Goal: Information Seeking & Learning: Compare options

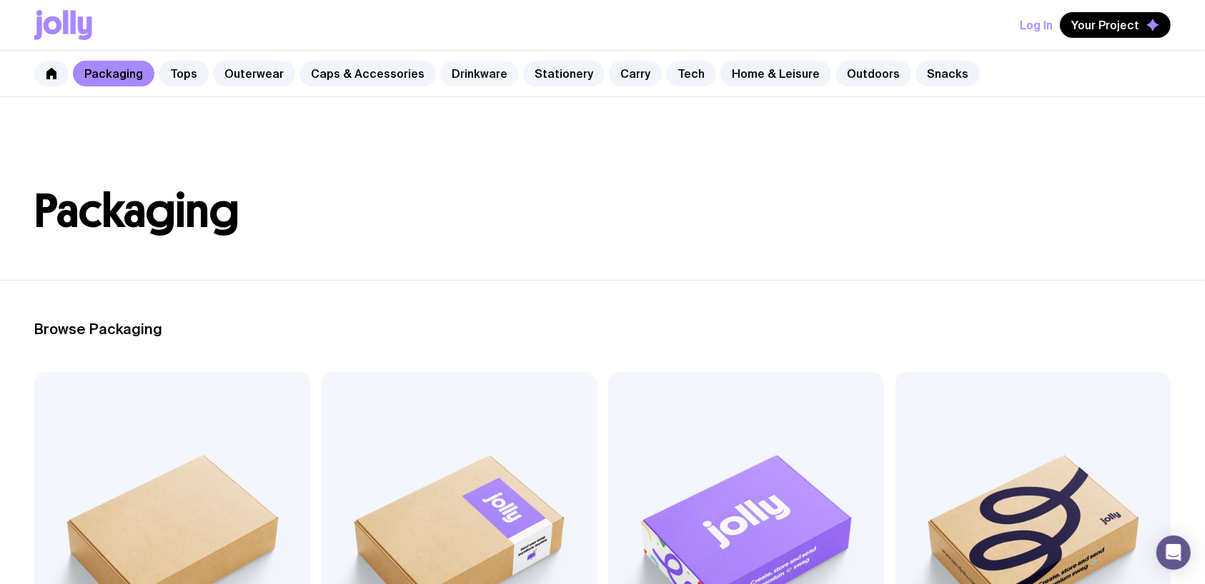
click at [474, 77] on link "Drinkware" at bounding box center [479, 74] width 79 height 26
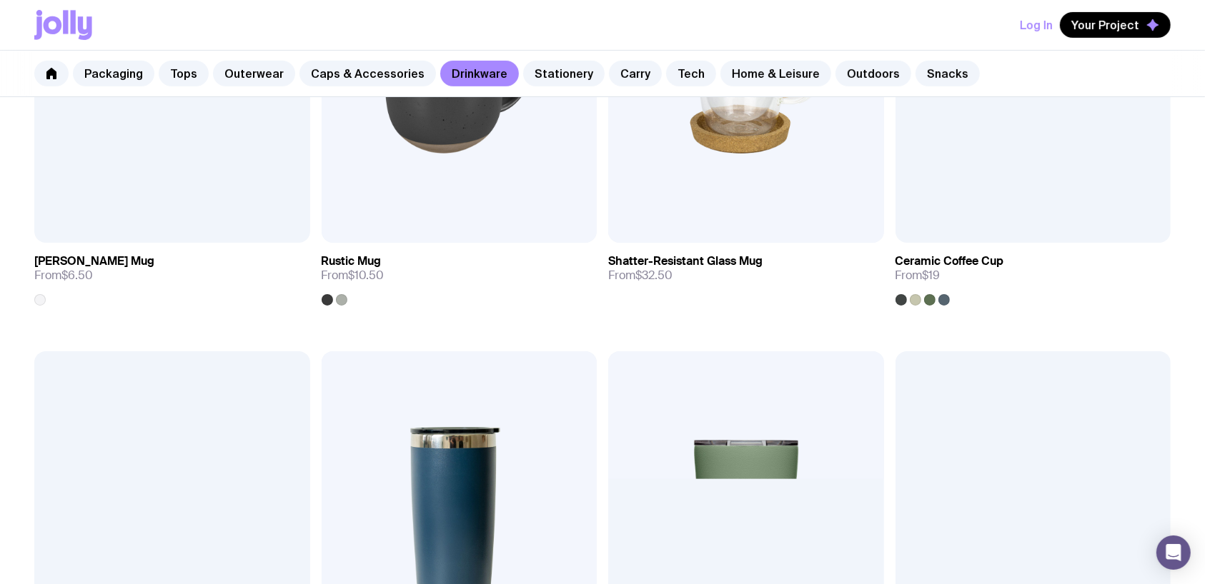
scroll to position [752, 0]
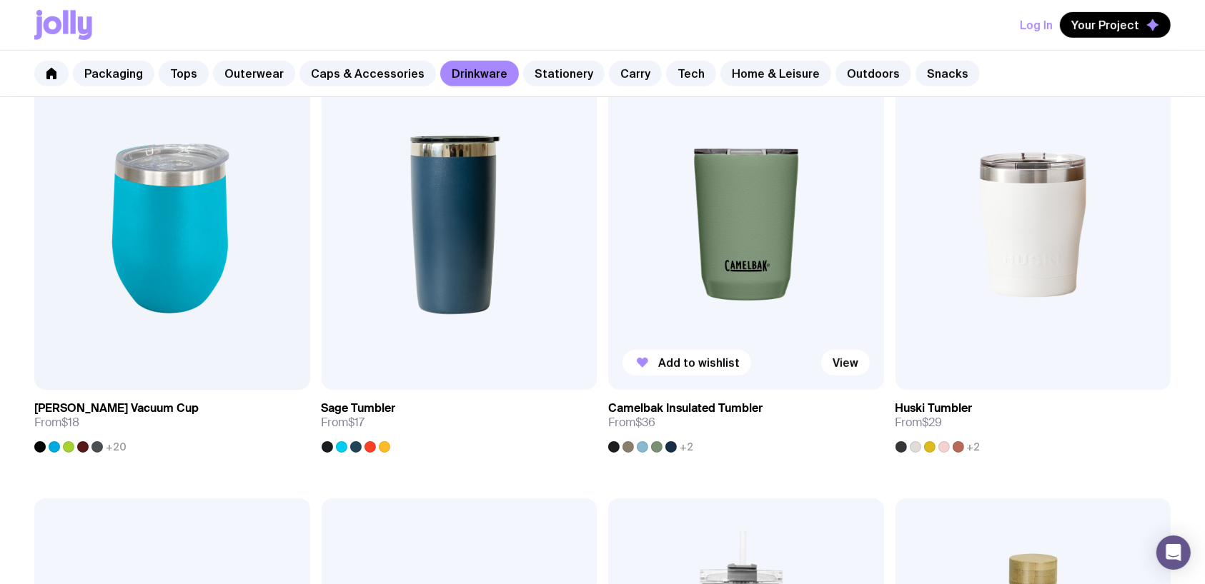
click at [697, 259] on img at bounding box center [746, 225] width 276 height 331
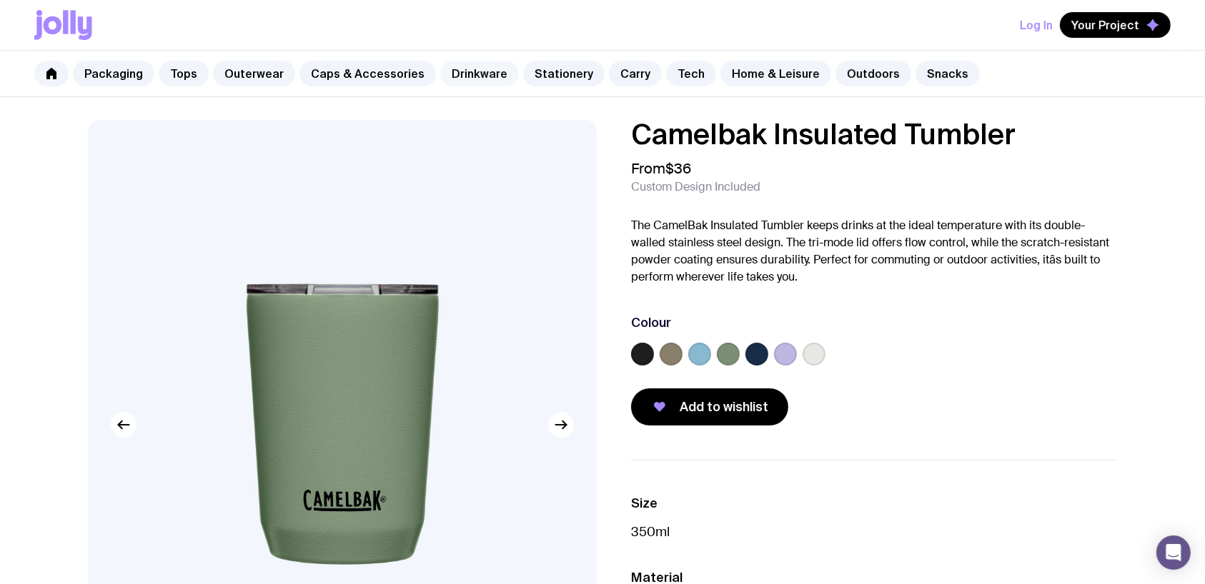
click at [474, 79] on link "Drinkware" at bounding box center [479, 74] width 79 height 26
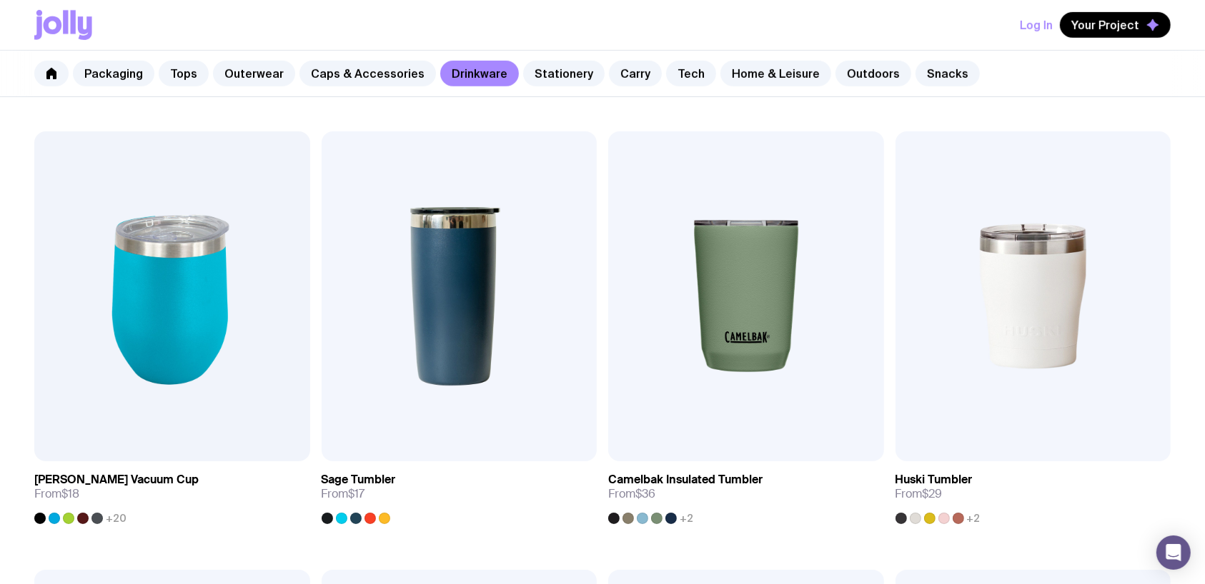
scroll to position [681, 0]
click at [465, 302] on img at bounding box center [459, 296] width 276 height 331
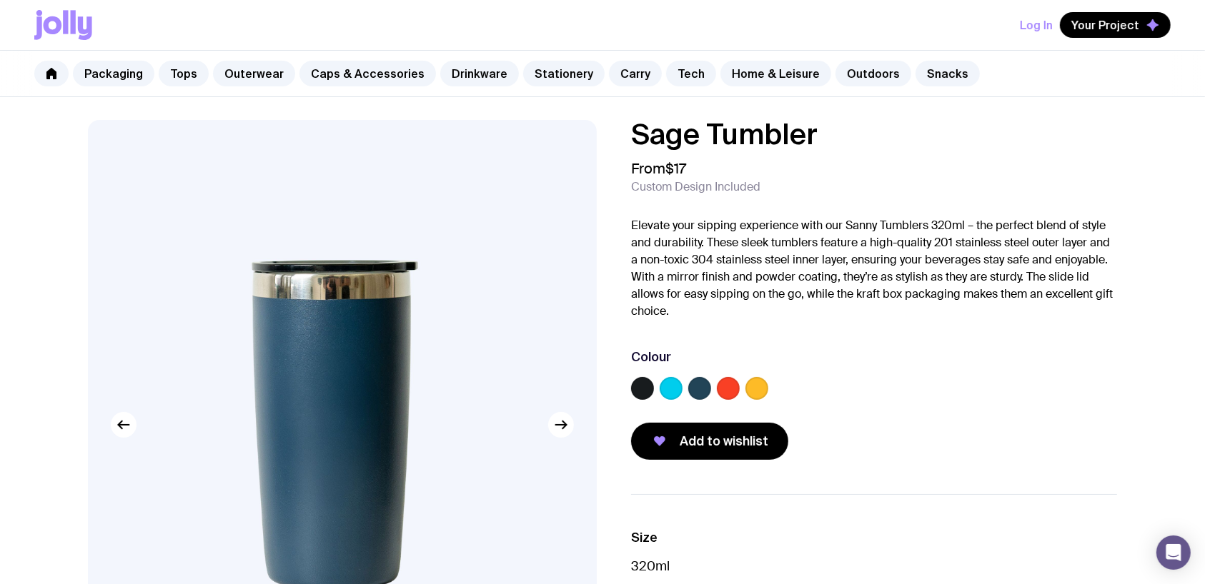
click at [641, 397] on label at bounding box center [642, 388] width 23 height 23
click at [0, 0] on input "radio" at bounding box center [0, 0] width 0 height 0
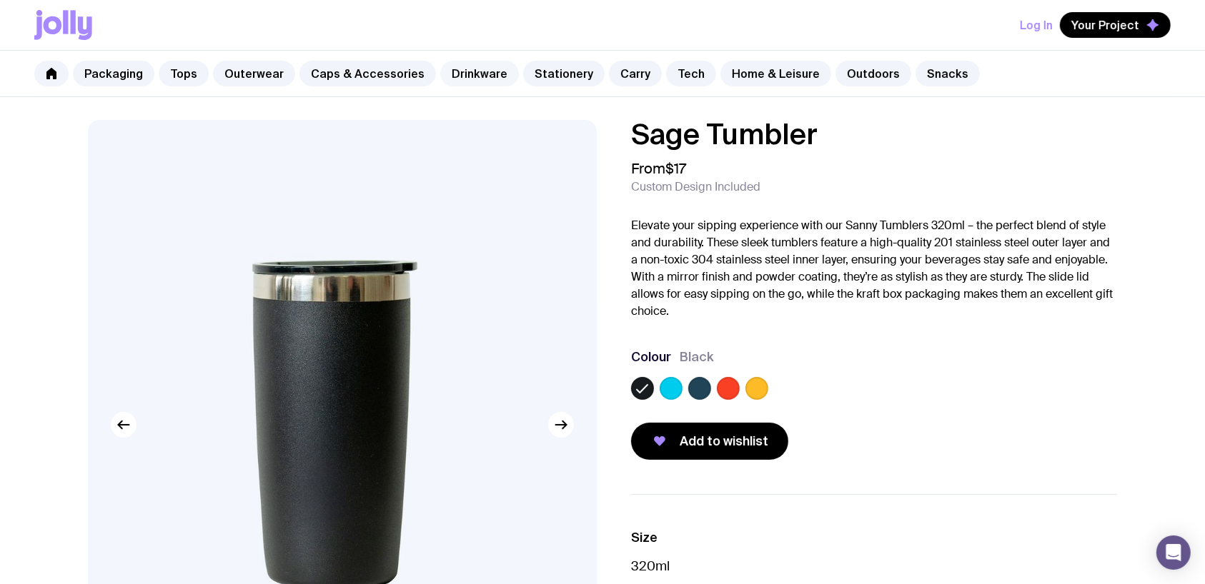
click at [478, 77] on link "Drinkware" at bounding box center [479, 74] width 79 height 26
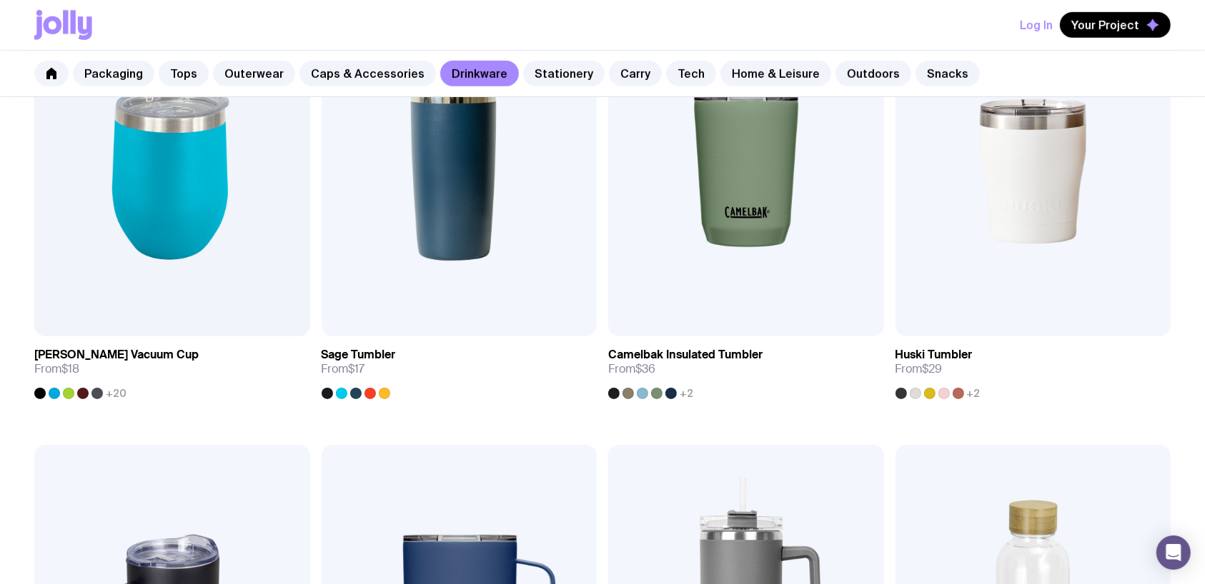
scroll to position [837, 0]
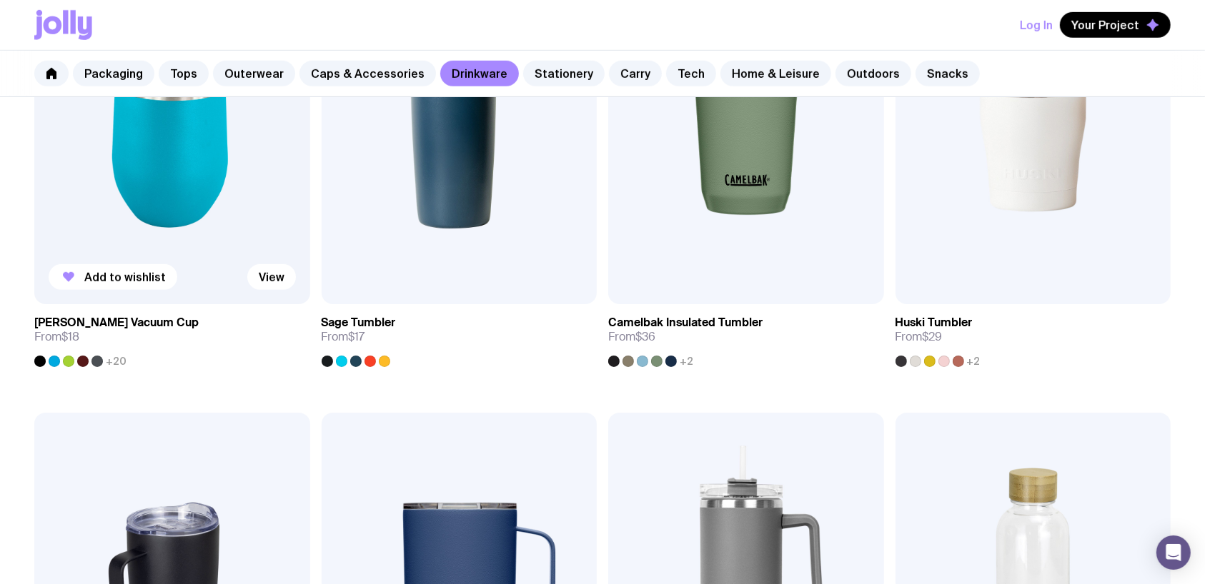
click at [194, 225] on img at bounding box center [172, 139] width 276 height 331
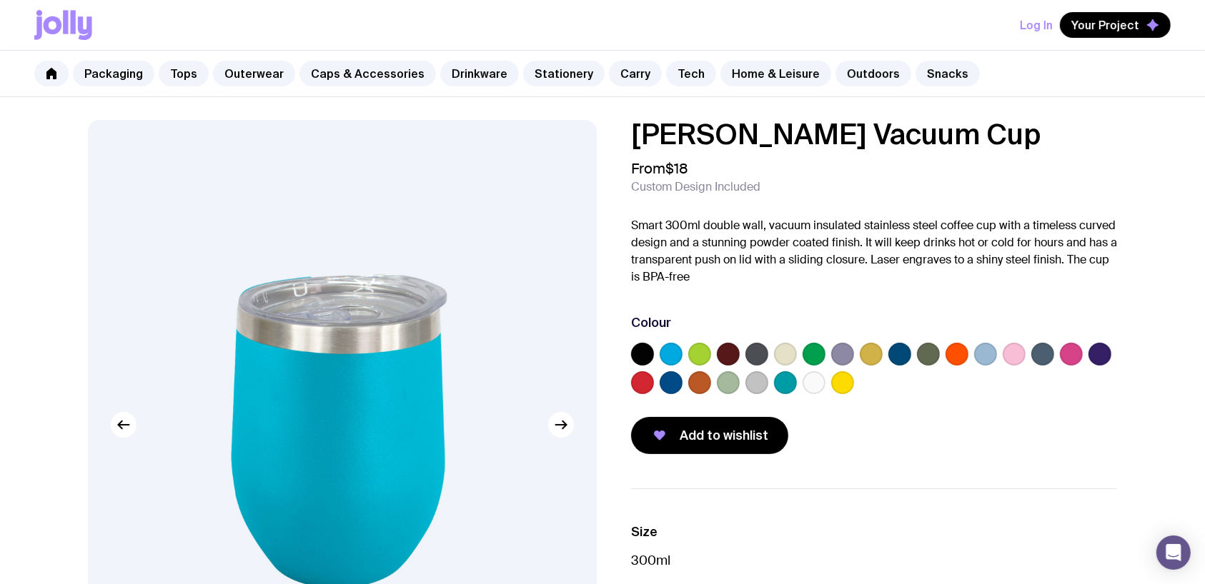
scroll to position [264, 0]
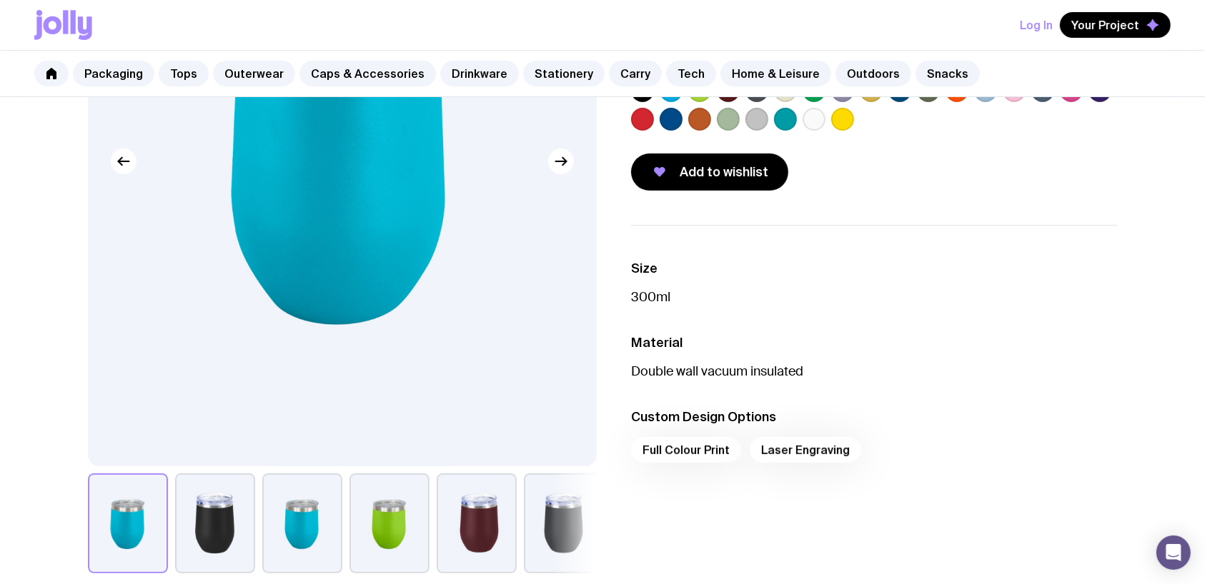
click at [817, 119] on label at bounding box center [813, 119] width 23 height 23
click at [0, 0] on input "radio" at bounding box center [0, 0] width 0 height 0
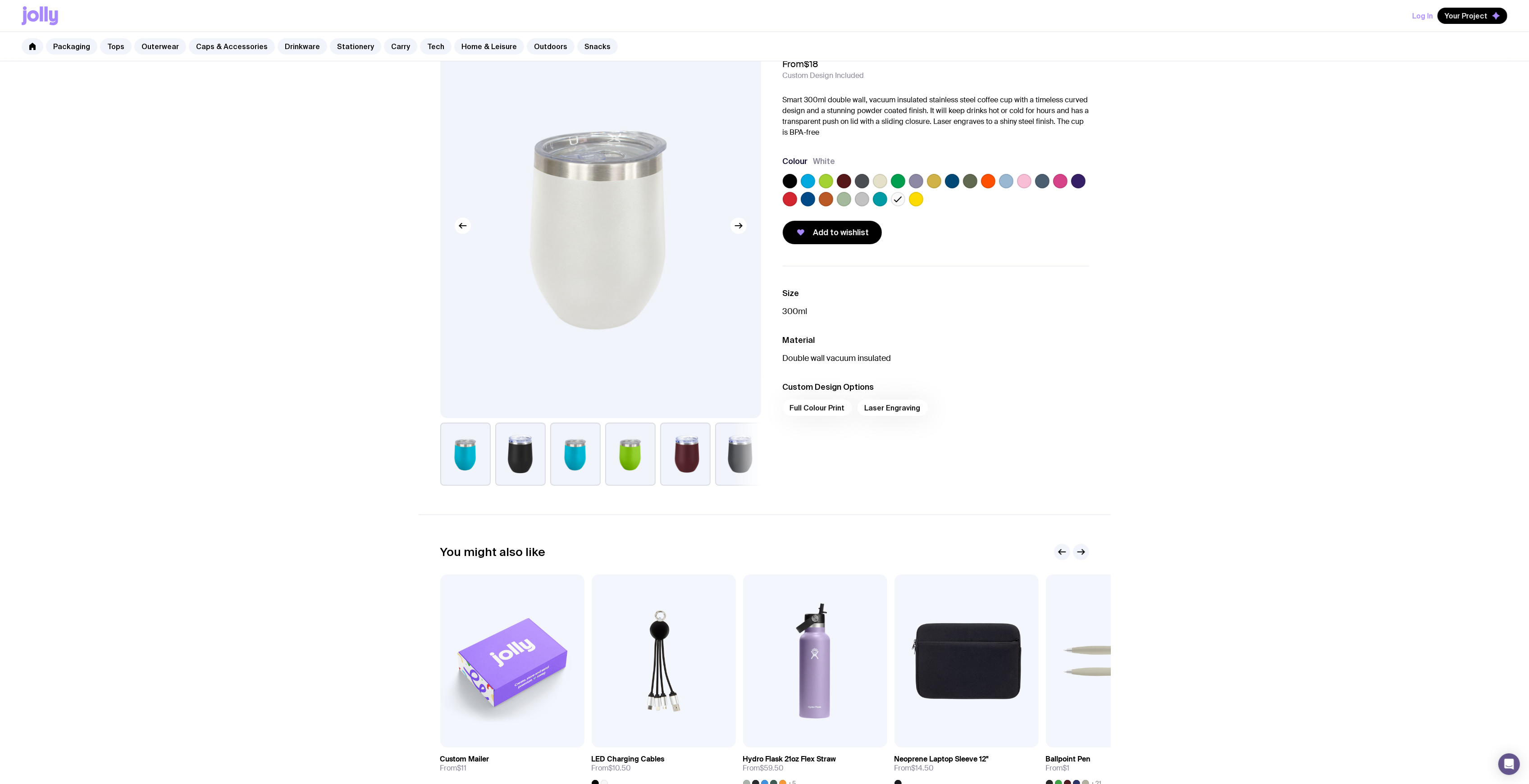
scroll to position [0, 0]
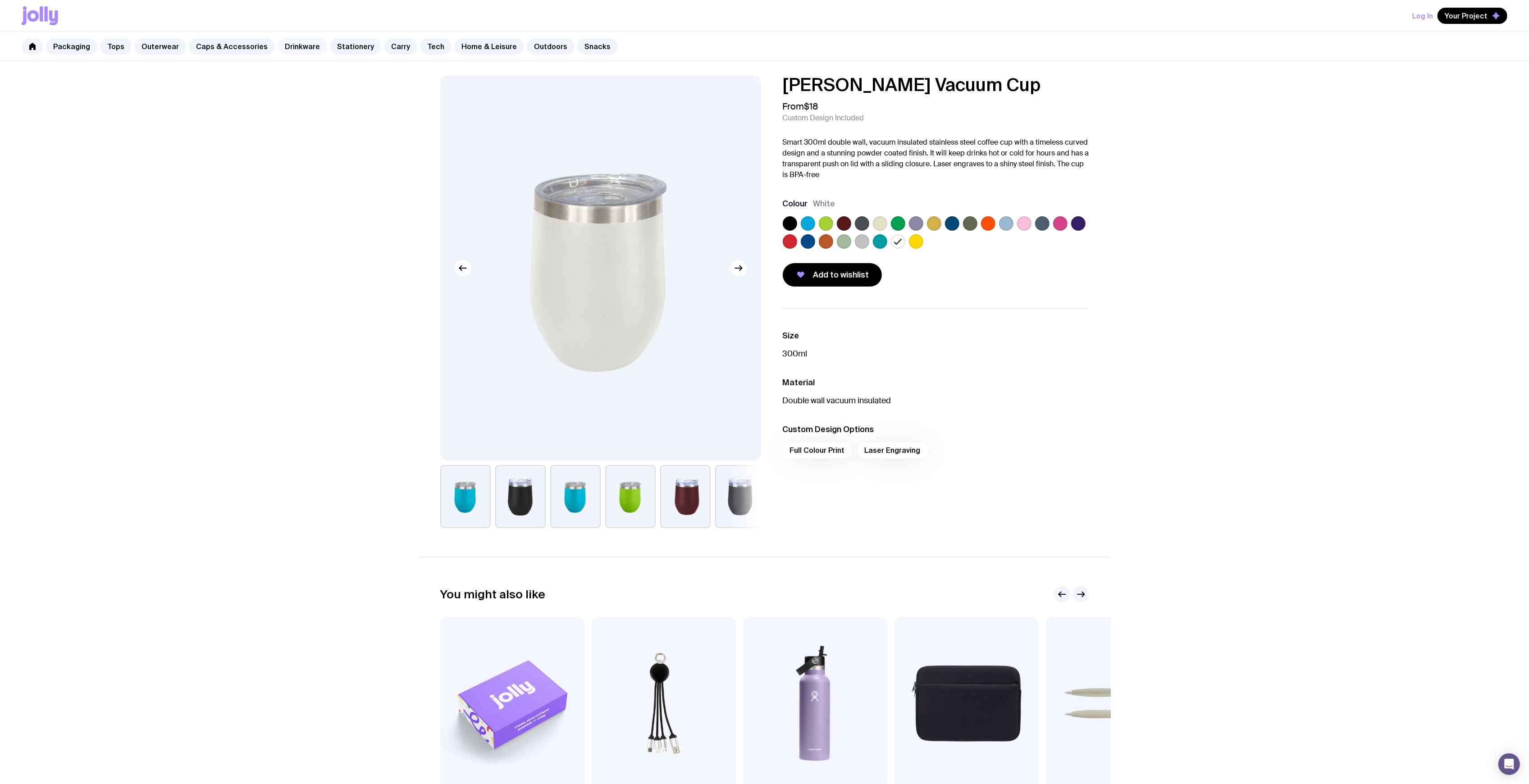
click at [298, 47] on link "Drinkware" at bounding box center [302, 47] width 50 height 16
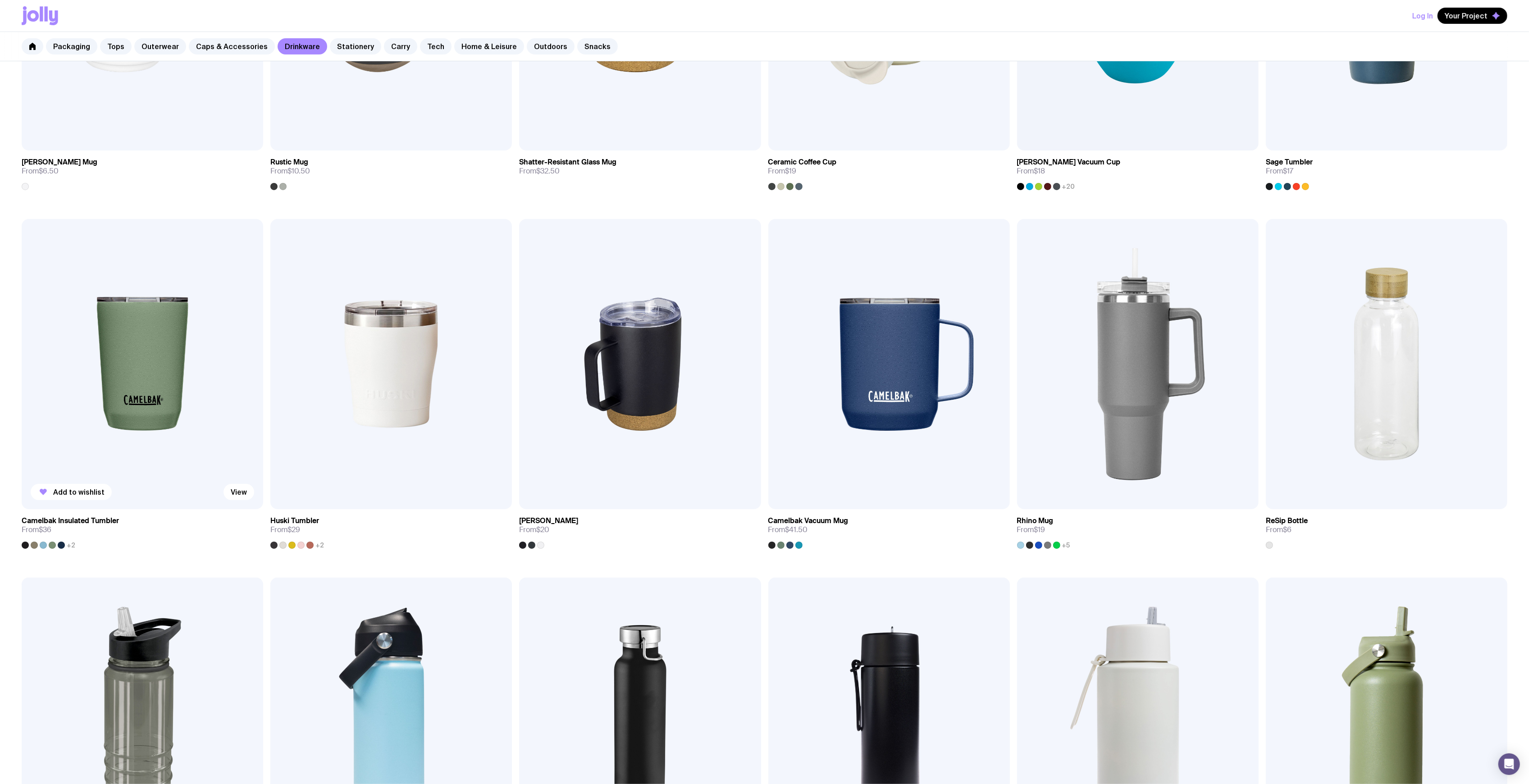
scroll to position [300, 0]
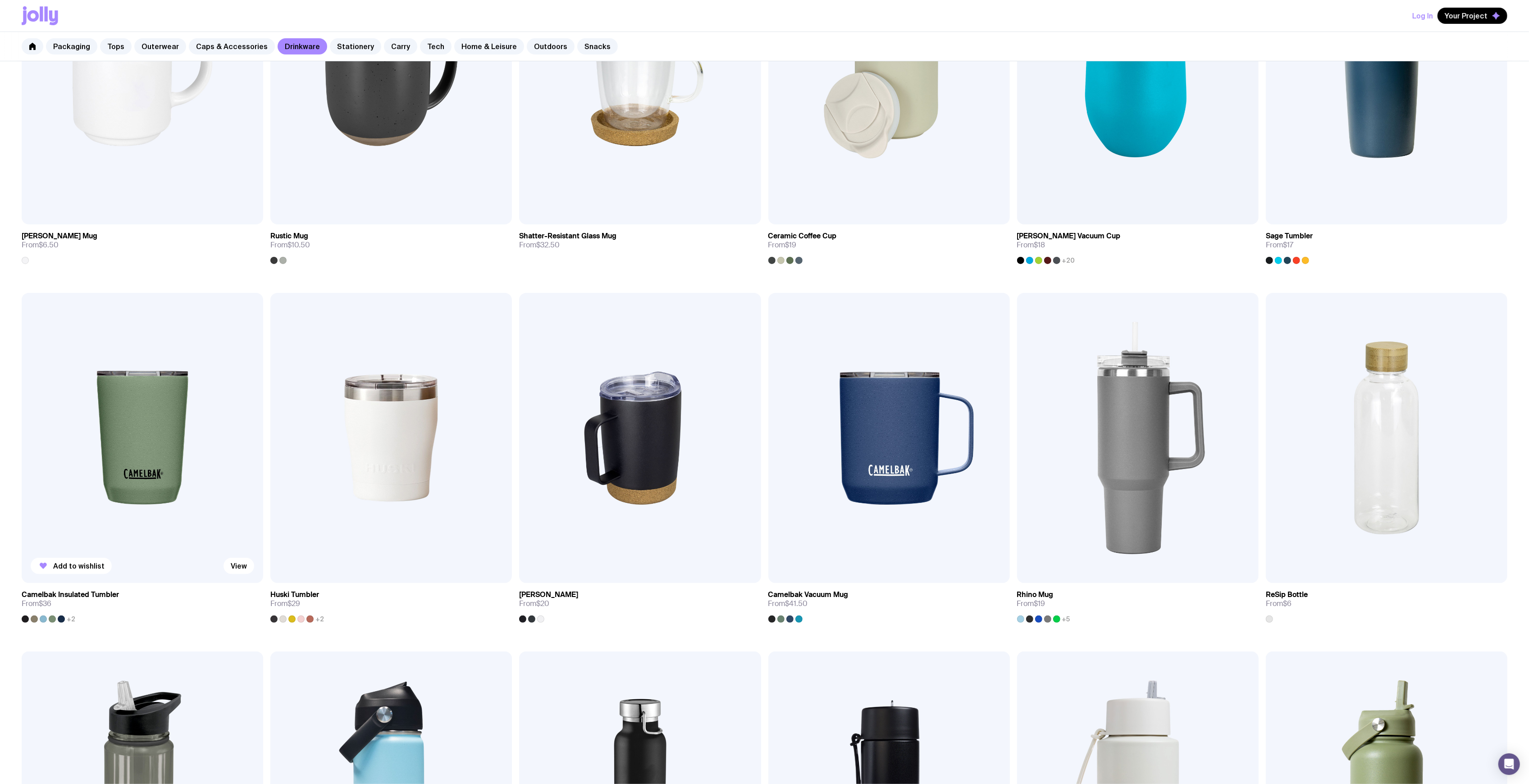
click at [185, 368] on img at bounding box center [142, 437] width 242 height 290
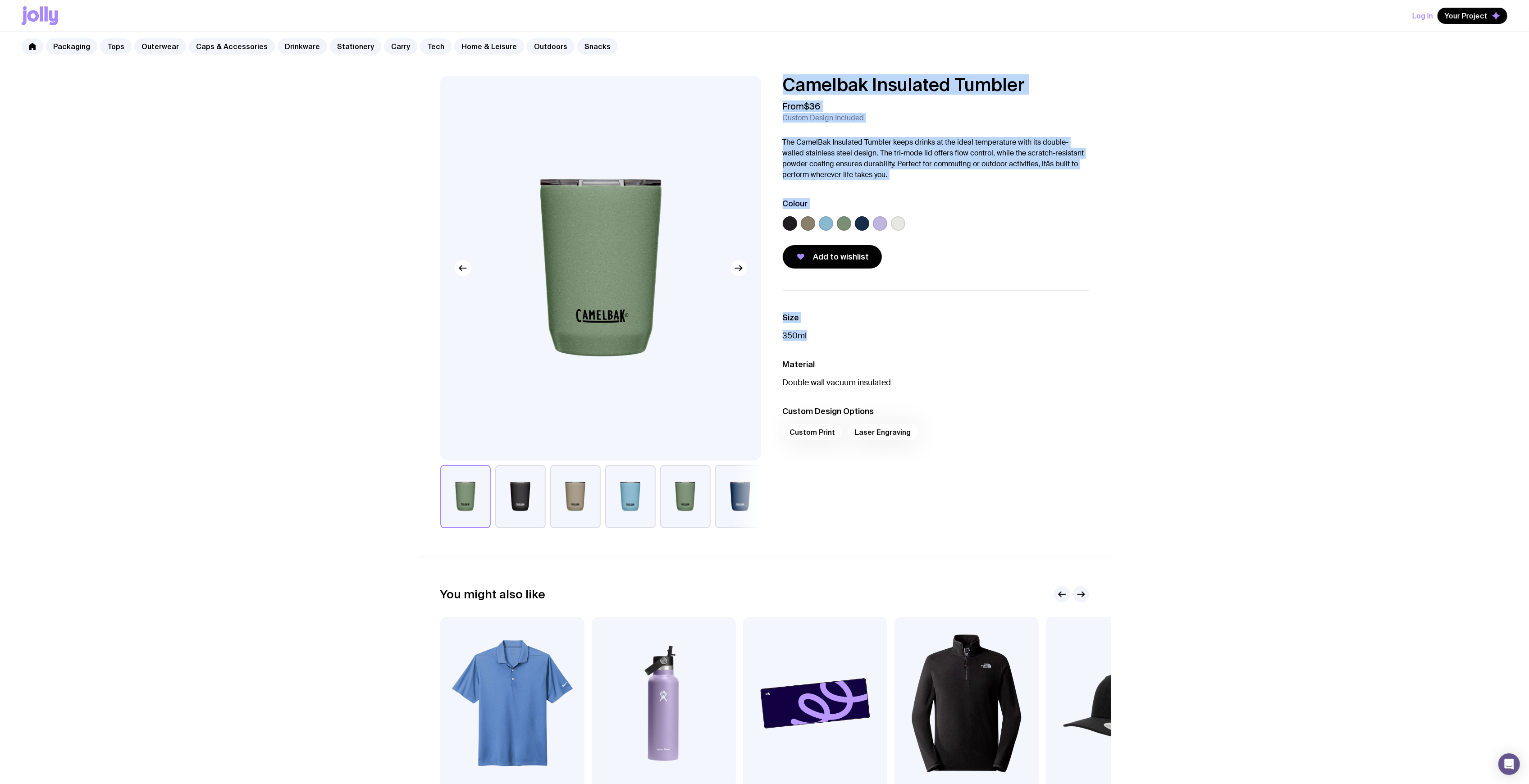
drag, startPoint x: 817, startPoint y: 332, endPoint x: 754, endPoint y: 330, distance: 63.0
click at [740, 330] on div "Camelbak Insulated Tumbler From $36 Custom Design Included The CamelBak Insulat…" at bounding box center [764, 301] width 692 height 452
click at [759, 341] on p "350ml" at bounding box center [936, 336] width 307 height 11
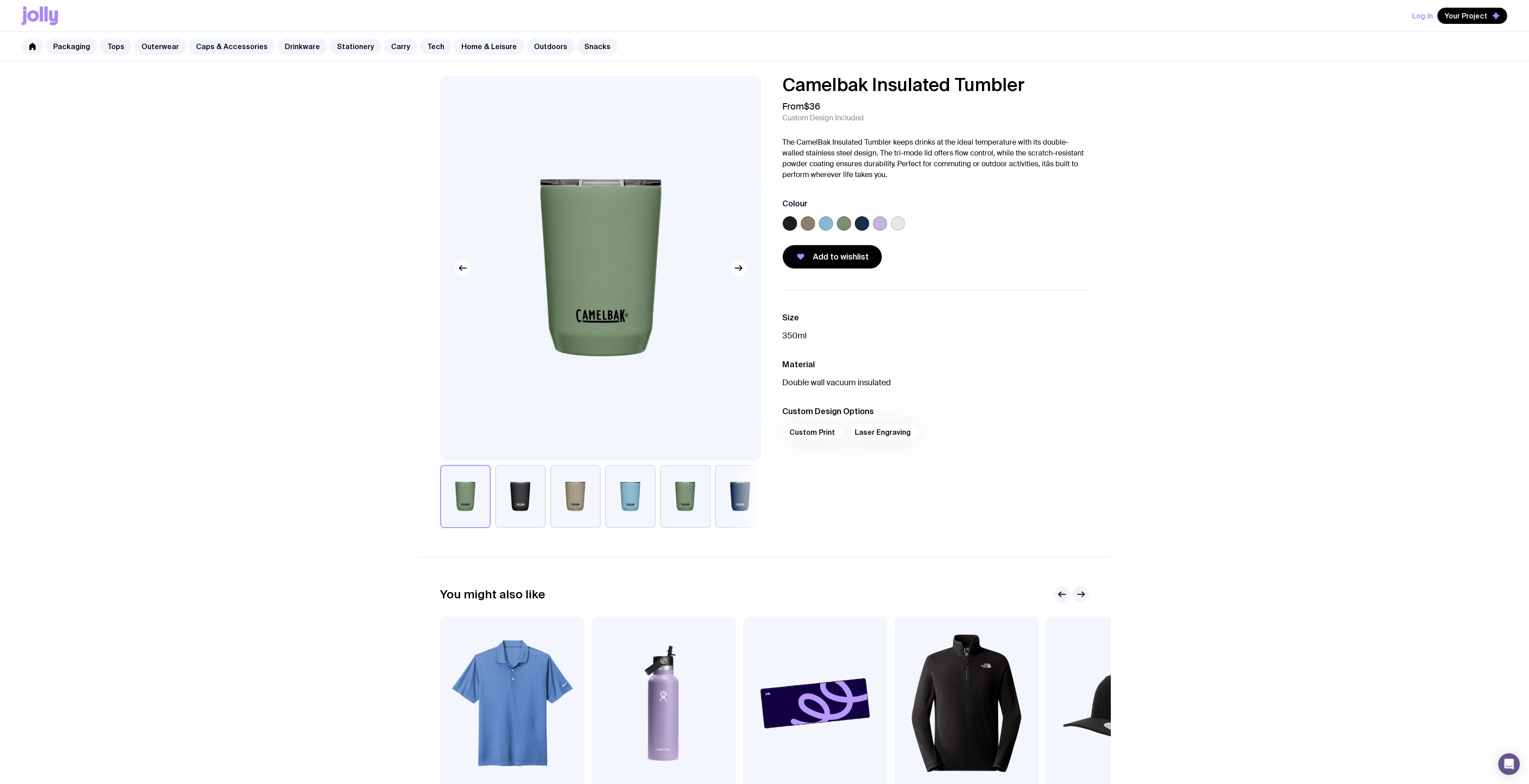
click at [759, 341] on p "350ml" at bounding box center [936, 336] width 307 height 11
click at [759, 340] on p "350ml" at bounding box center [936, 336] width 307 height 11
click at [759, 238] on div "Camelbak Insulated Tumbler From $36 Custom Design Included The CamelBak Insulat…" at bounding box center [936, 172] width 307 height 193
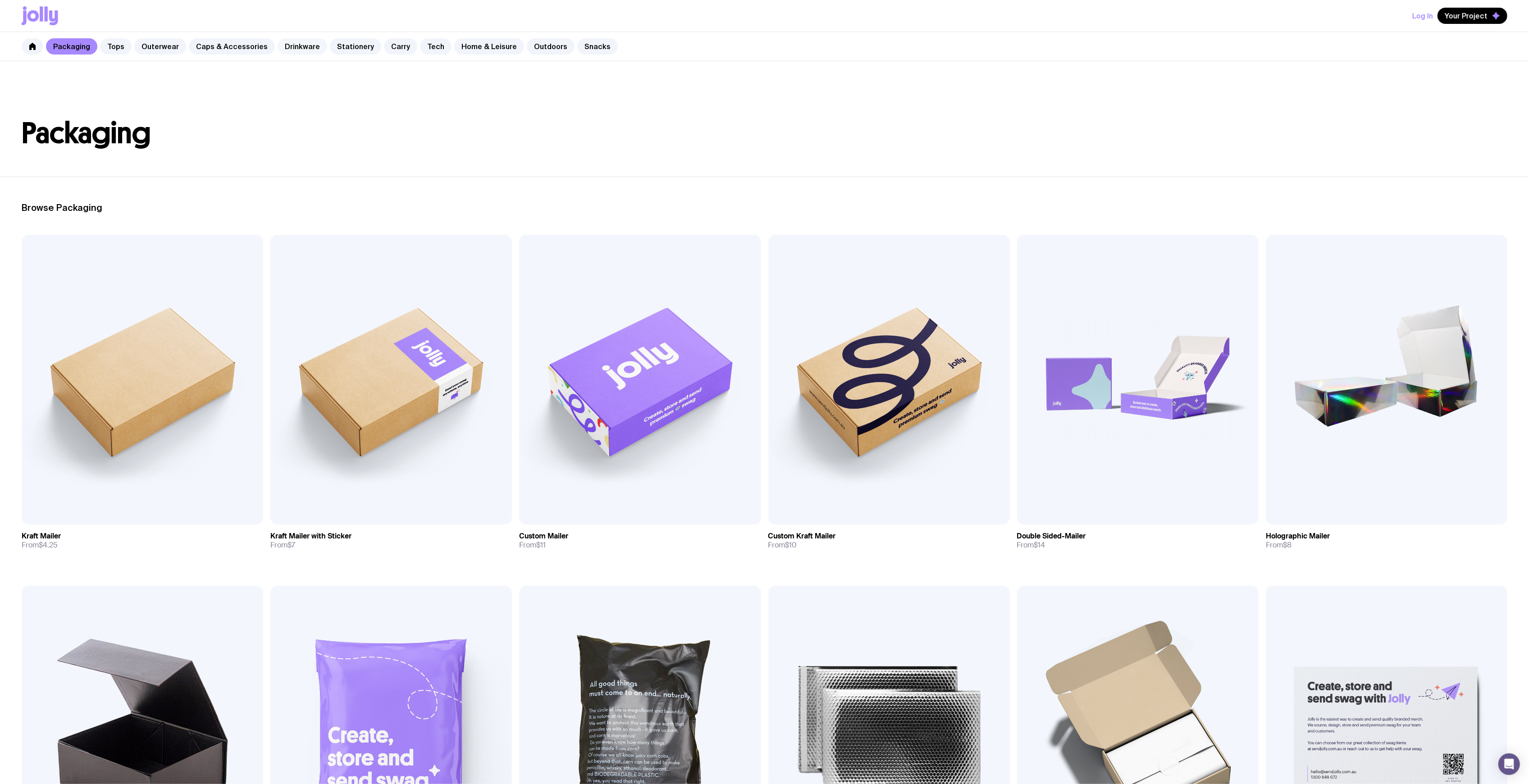
click at [300, 50] on link "Drinkware" at bounding box center [302, 47] width 50 height 16
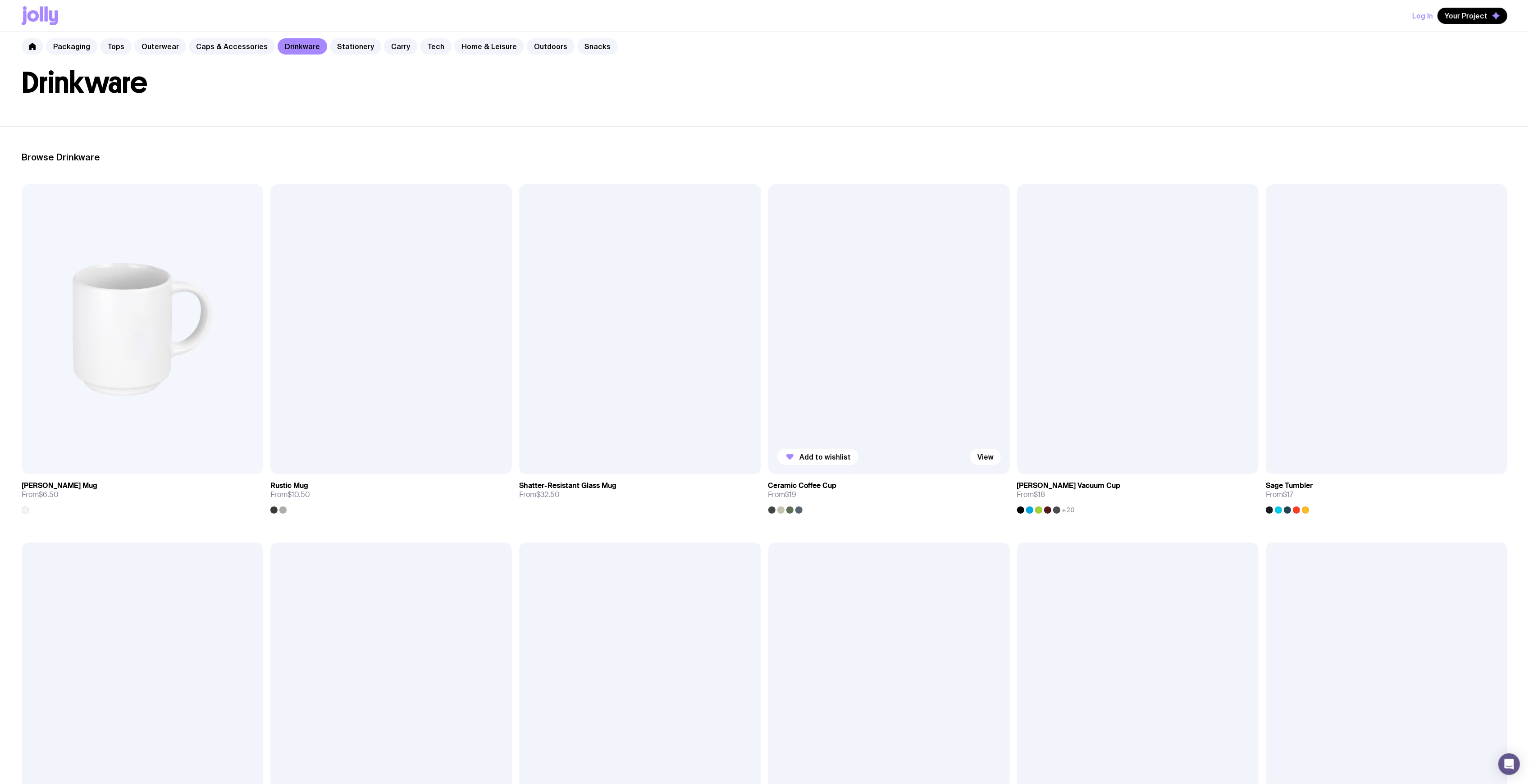
scroll to position [120, 0]
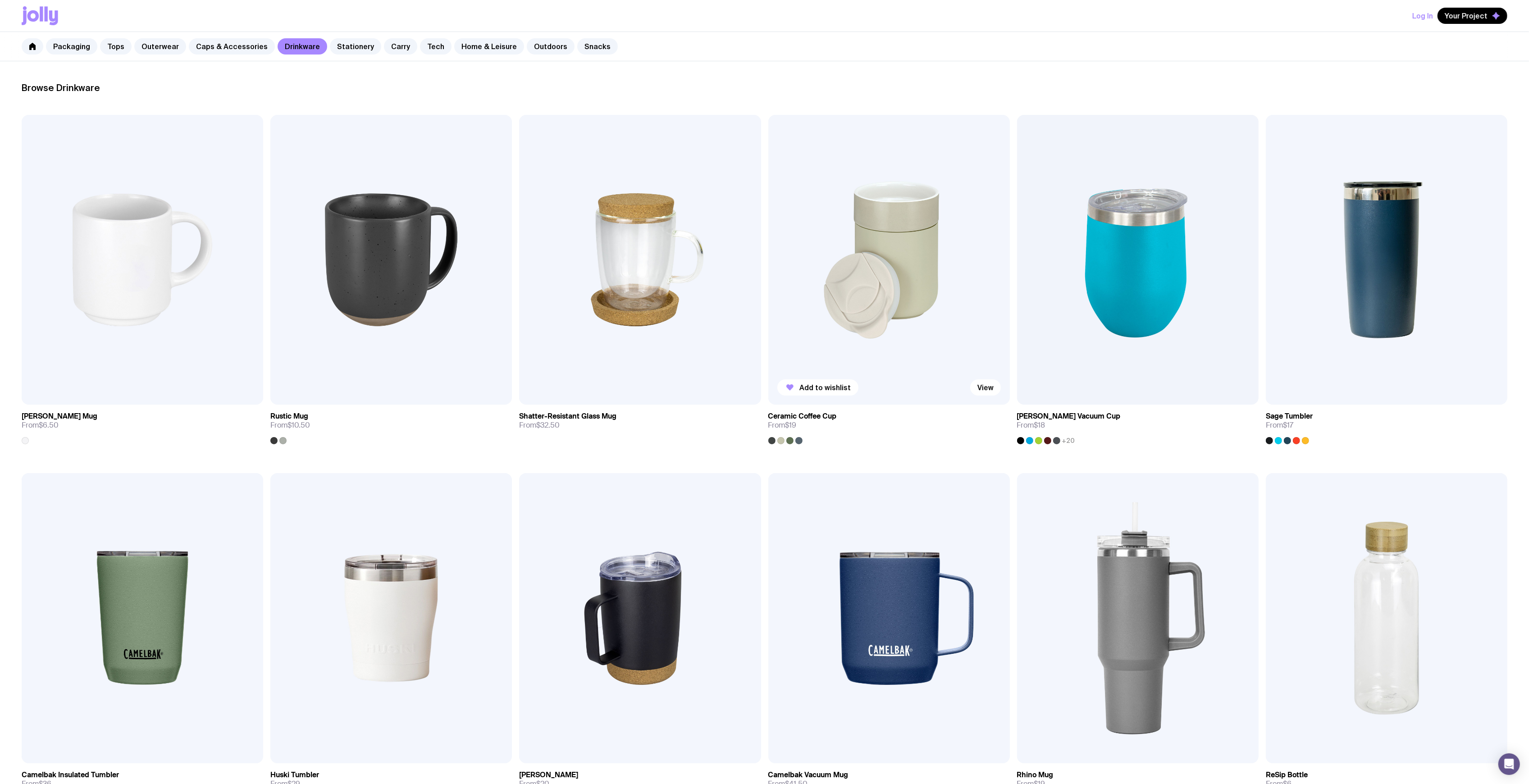
click at [894, 245] on img at bounding box center [889, 259] width 242 height 290
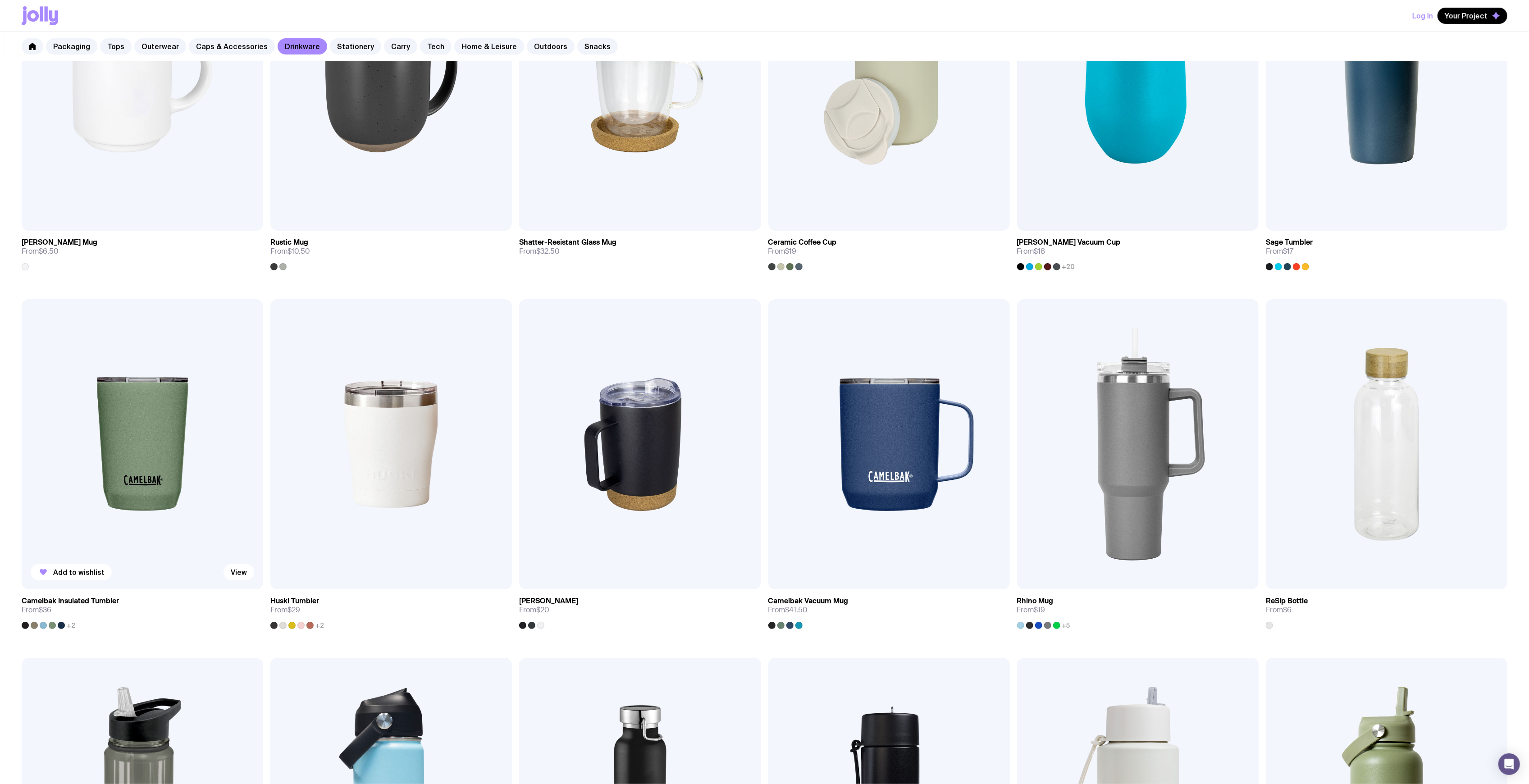
scroll to position [300, 0]
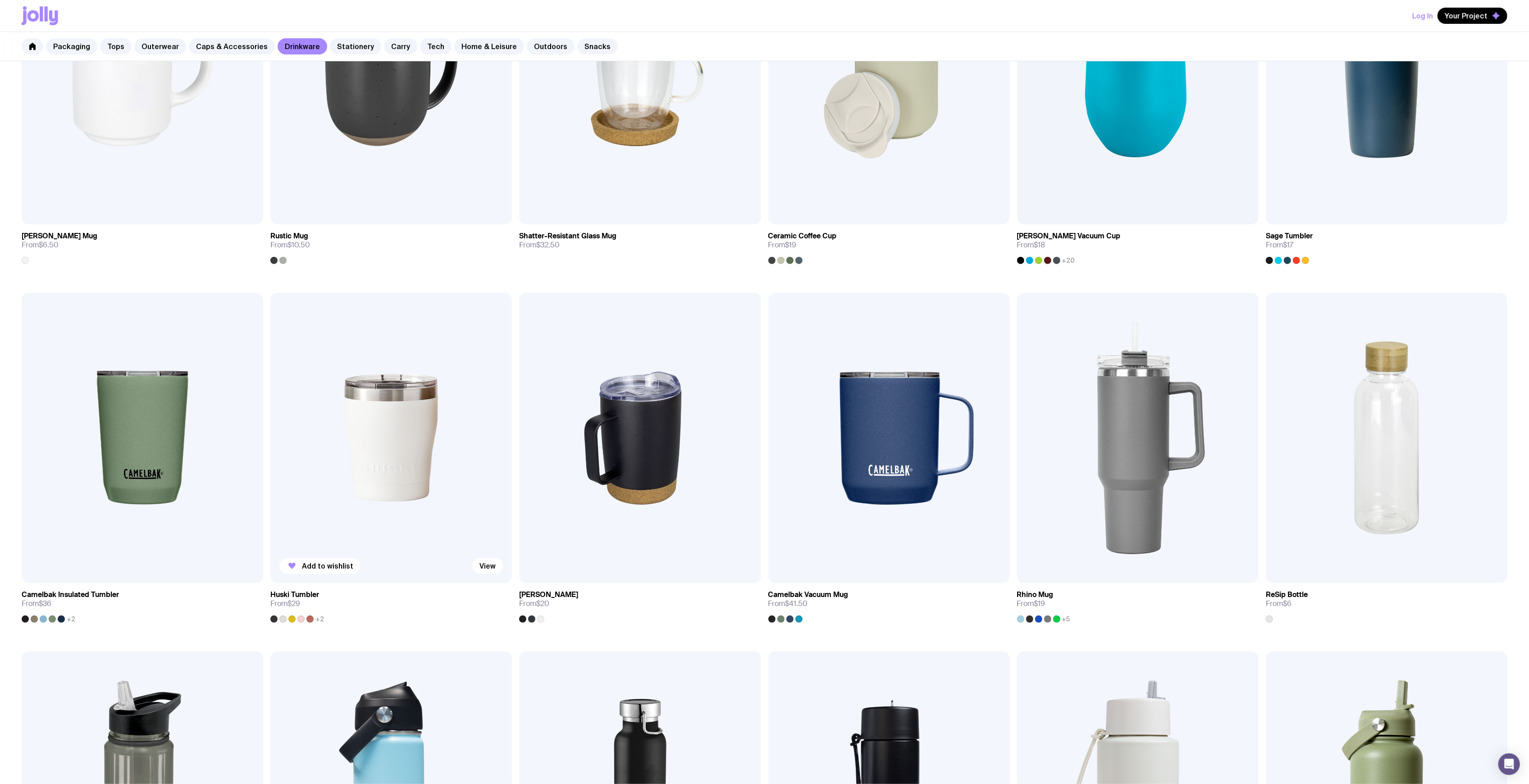
click at [395, 452] on img at bounding box center [391, 437] width 242 height 290
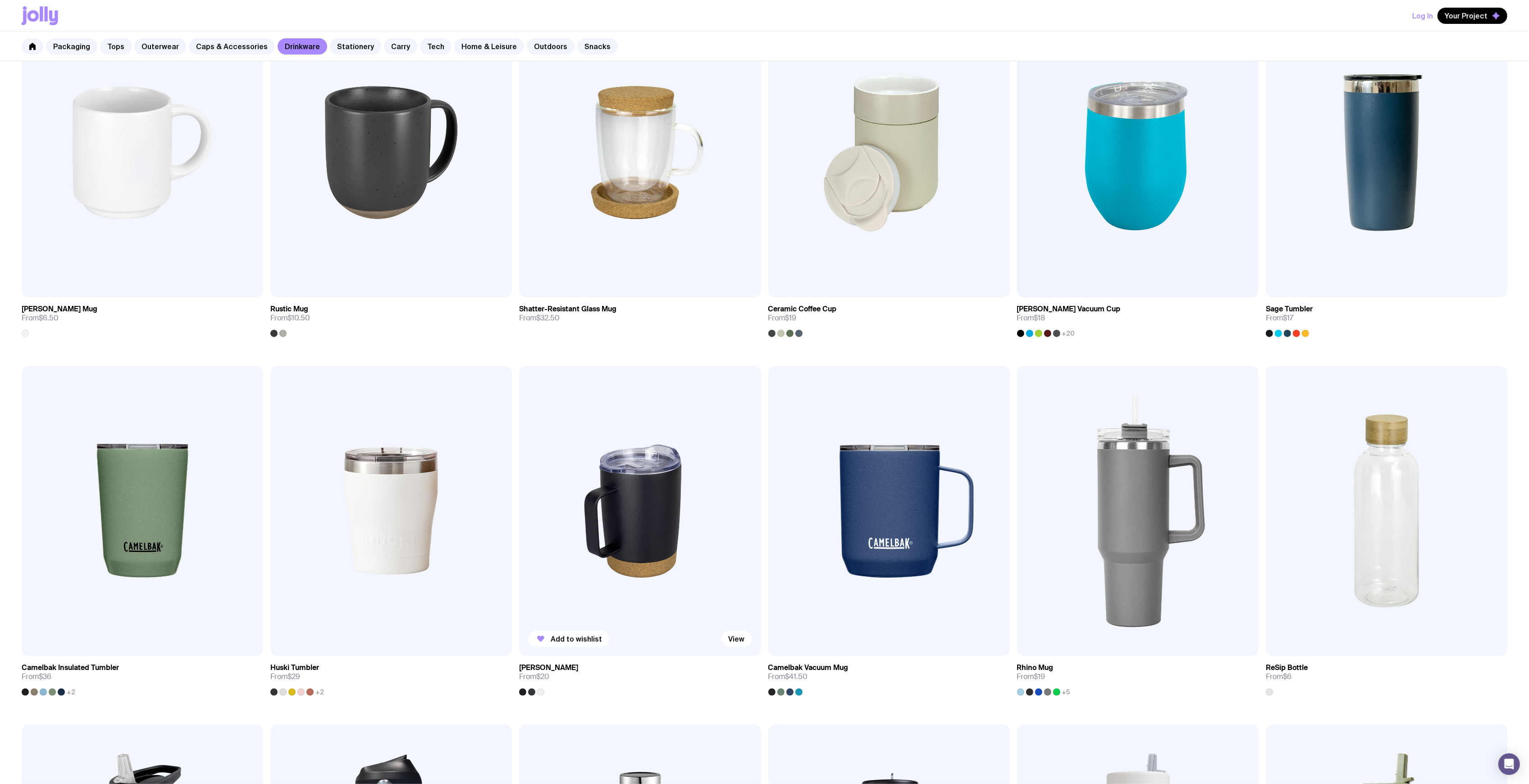
scroll to position [249, 0]
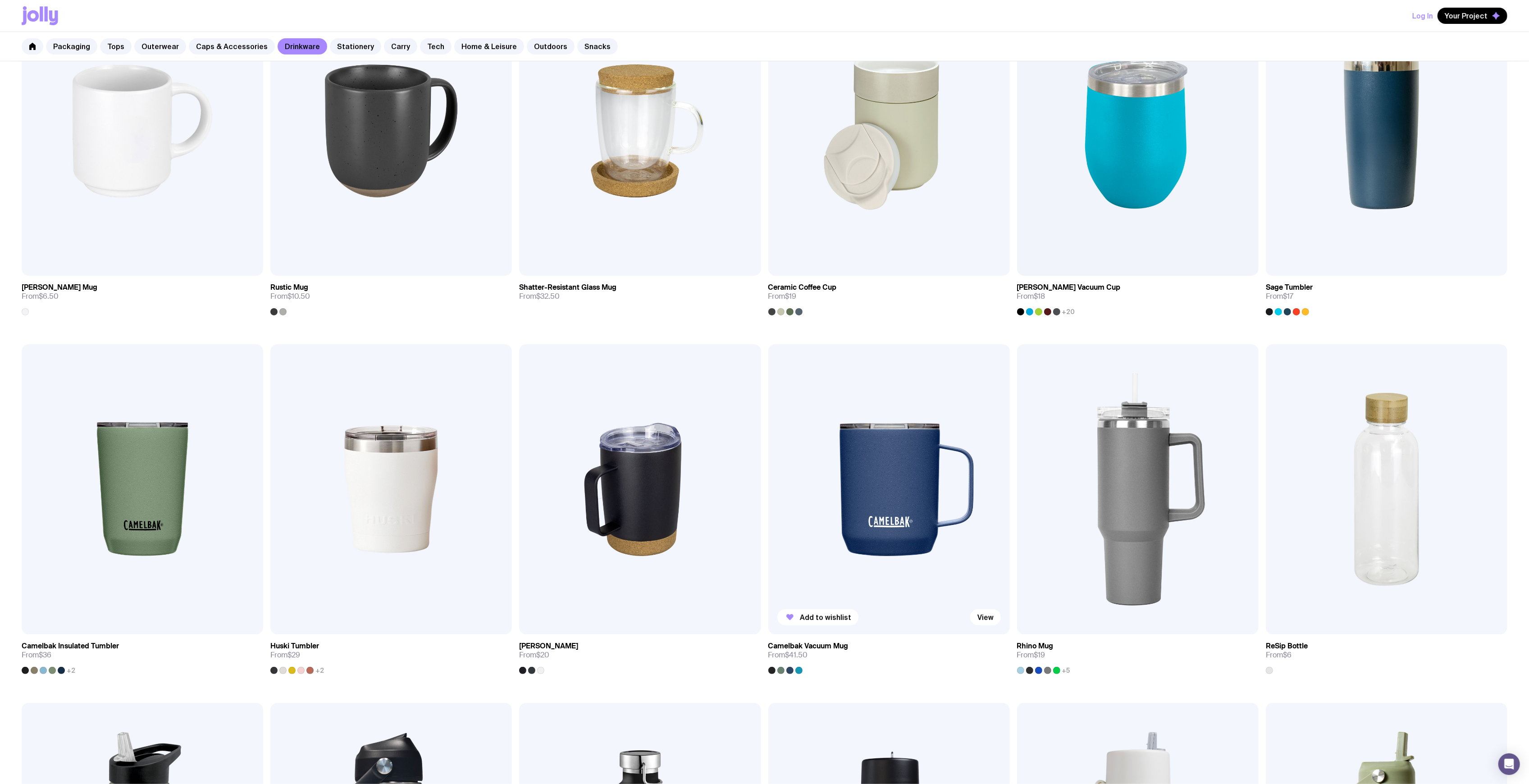
click at [865, 489] on img at bounding box center [889, 489] width 242 height 290
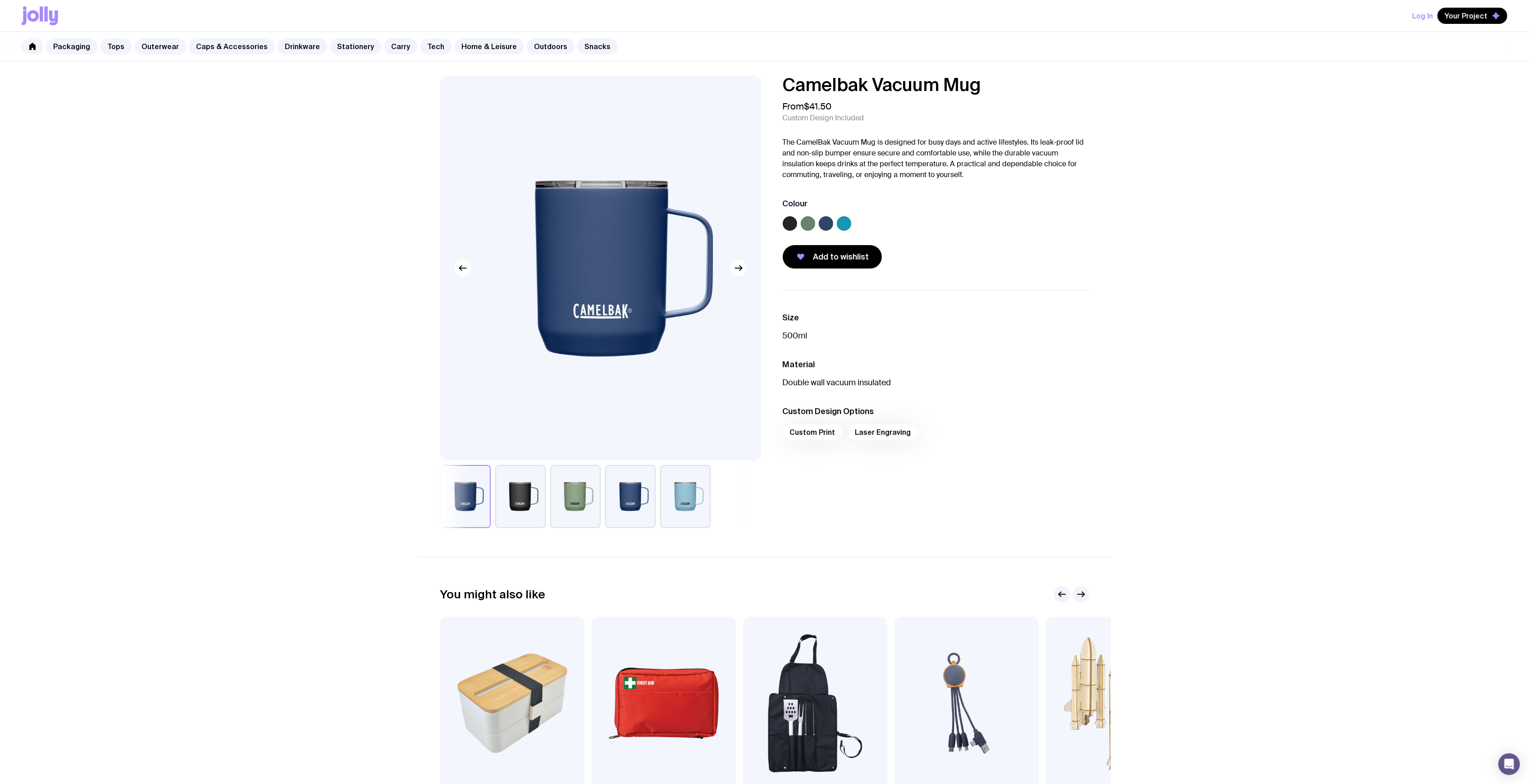
drag, startPoint x: 272, startPoint y: 235, endPoint x: 290, endPoint y: 240, distance: 18.7
click at [272, 234] on div "Camelbak Vacuum Mug From $41.50 Custom Design Included The CamelBak Vacuum Mug …" at bounding box center [764, 467] width 1529 height 812
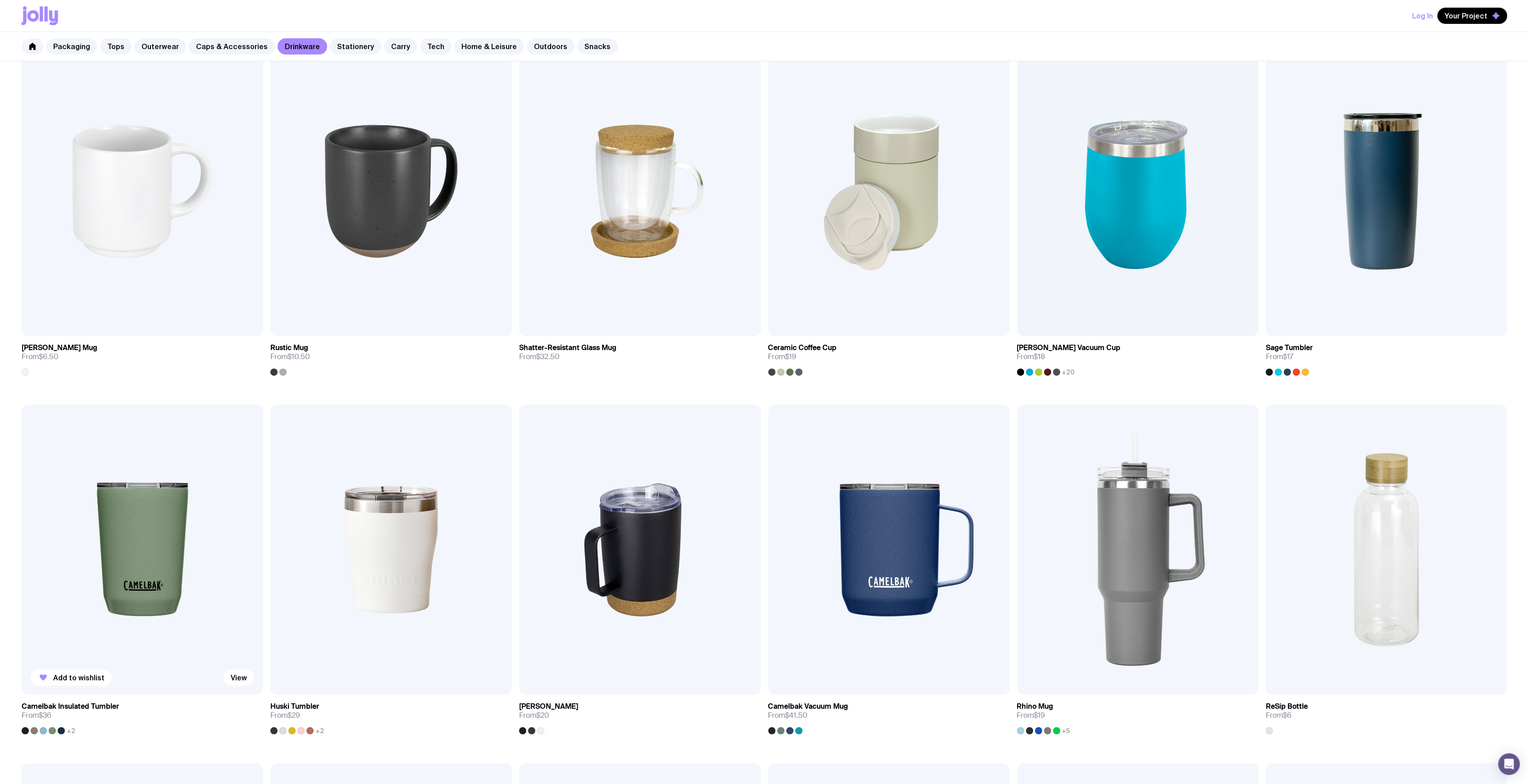
click at [85, 512] on img at bounding box center [142, 549] width 242 height 290
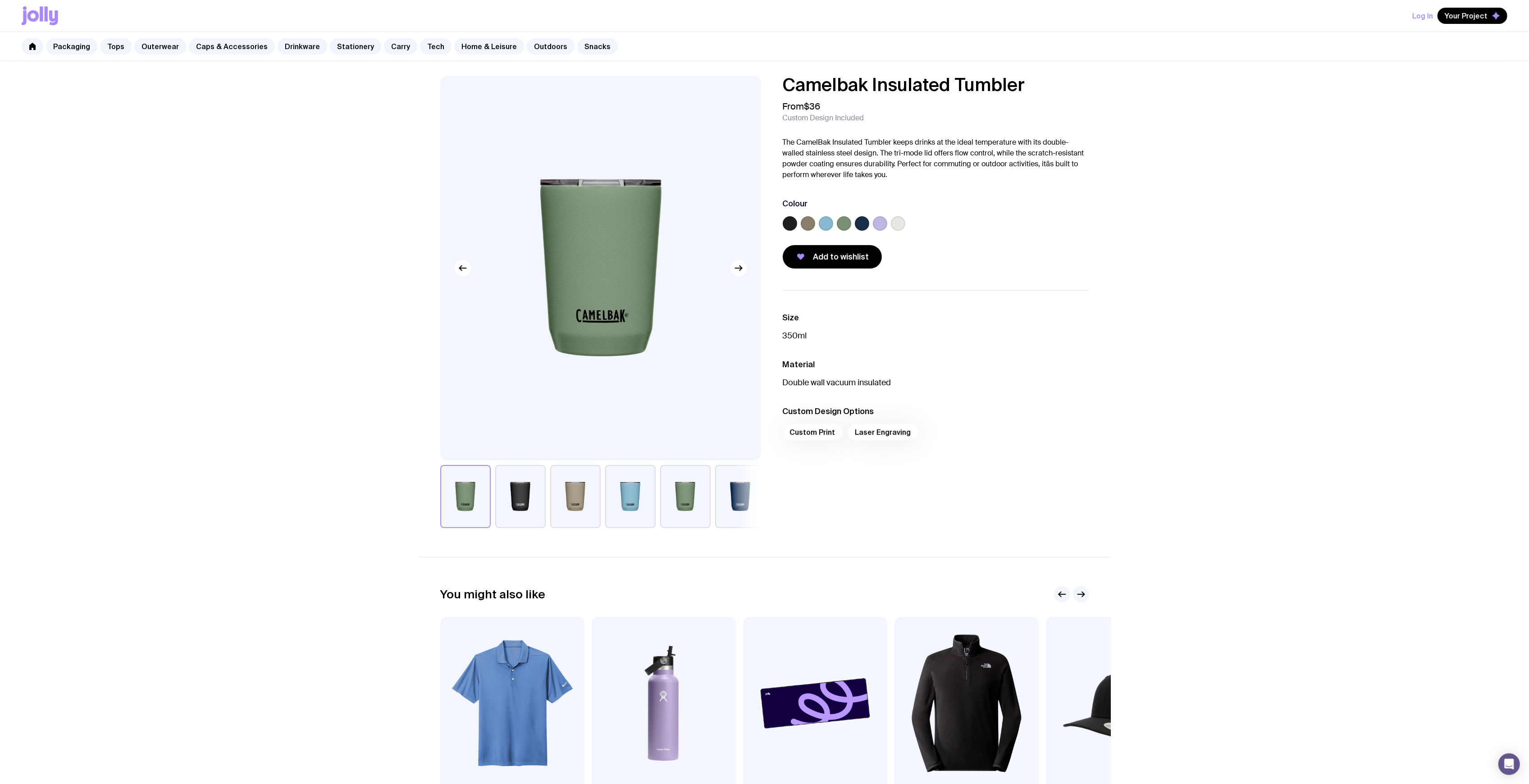
click at [901, 221] on label at bounding box center [898, 223] width 15 height 15
click at [0, 0] on input "radio" at bounding box center [0, 0] width 0 height 0
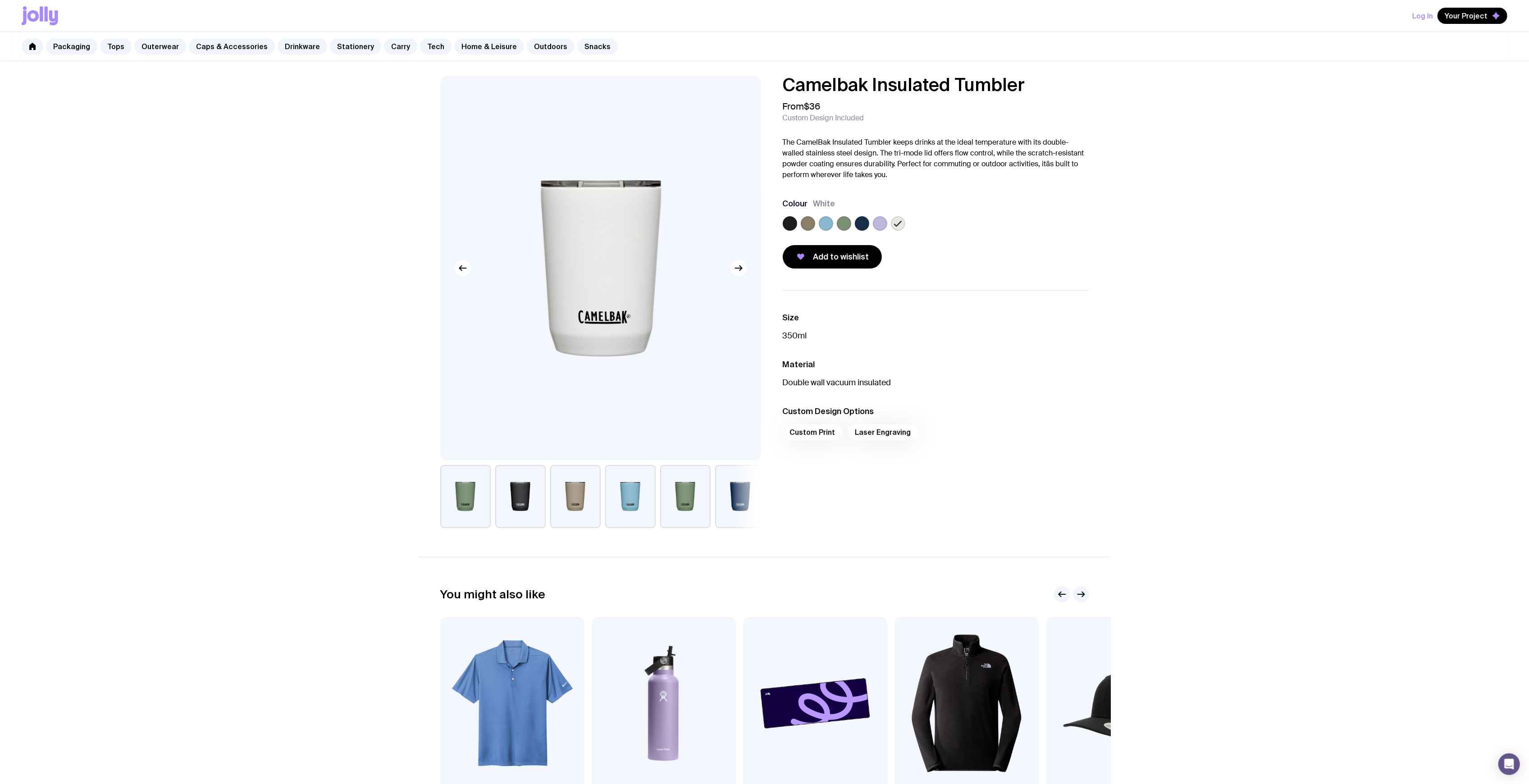
click at [881, 227] on label at bounding box center [880, 223] width 15 height 15
click at [0, 0] on input "radio" at bounding box center [0, 0] width 0 height 0
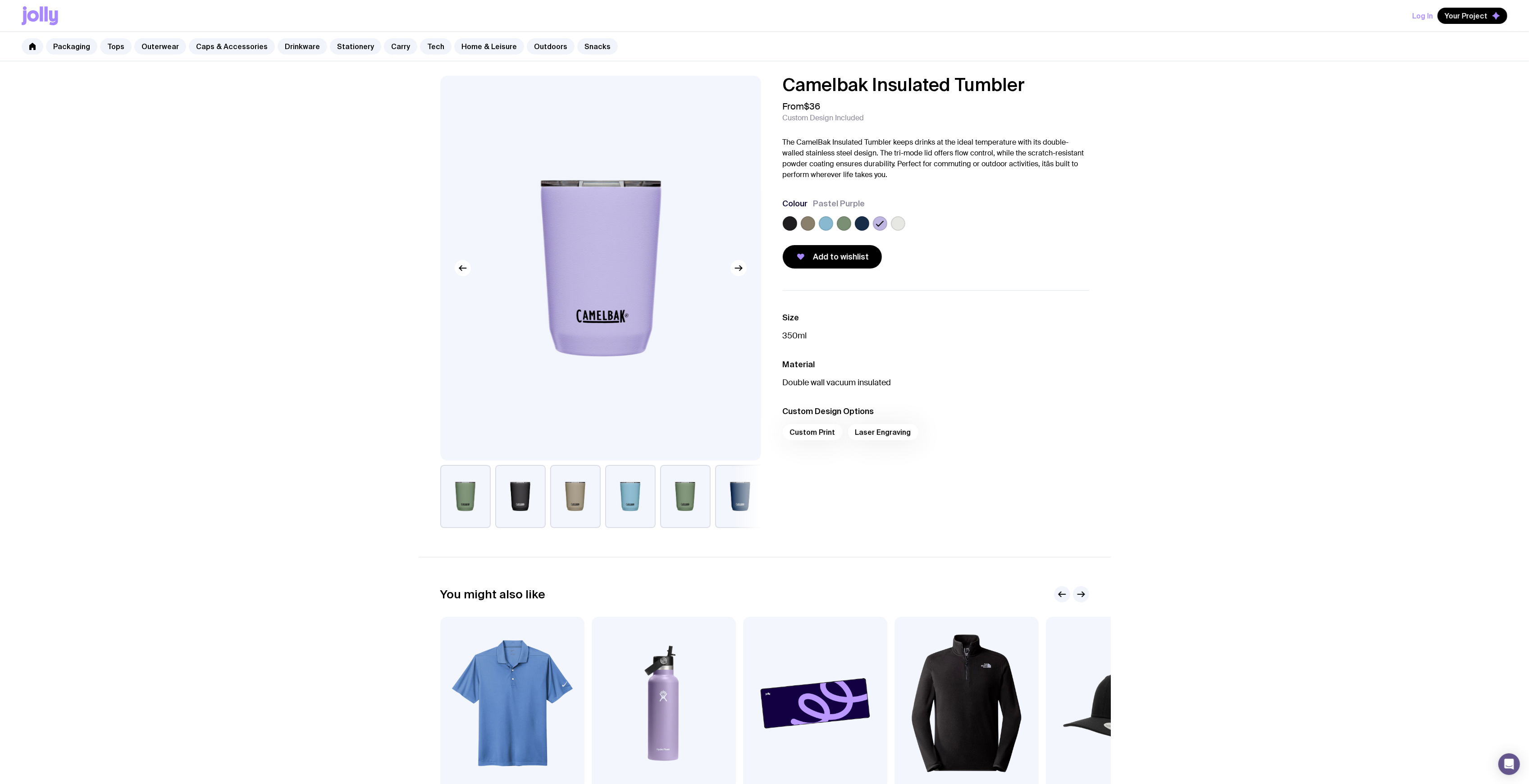
click at [862, 224] on label at bounding box center [862, 223] width 15 height 15
click at [0, 0] on input "radio" at bounding box center [0, 0] width 0 height 0
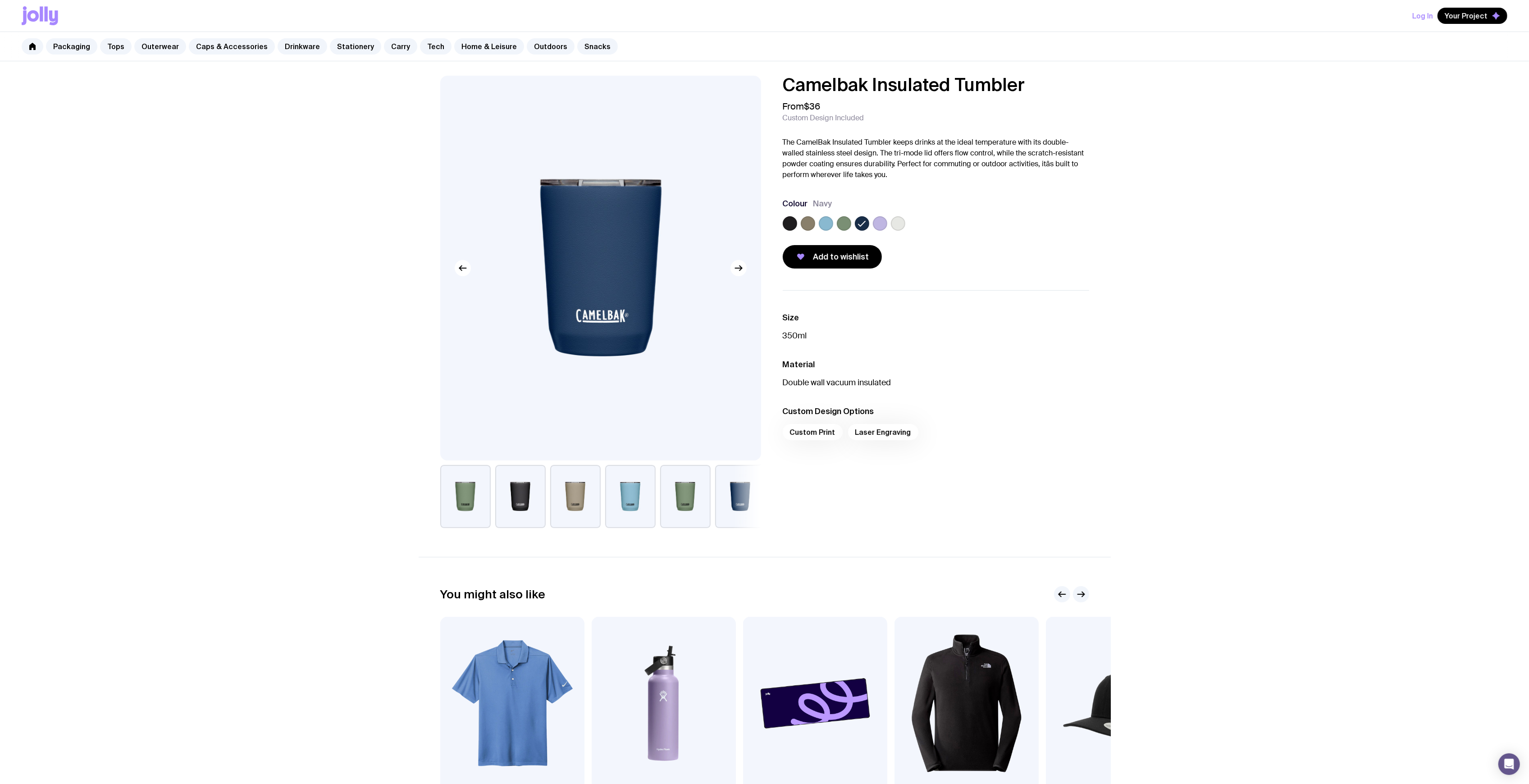
click at [790, 223] on label at bounding box center [790, 223] width 15 height 15
click at [0, 0] on input "radio" at bounding box center [0, 0] width 0 height 0
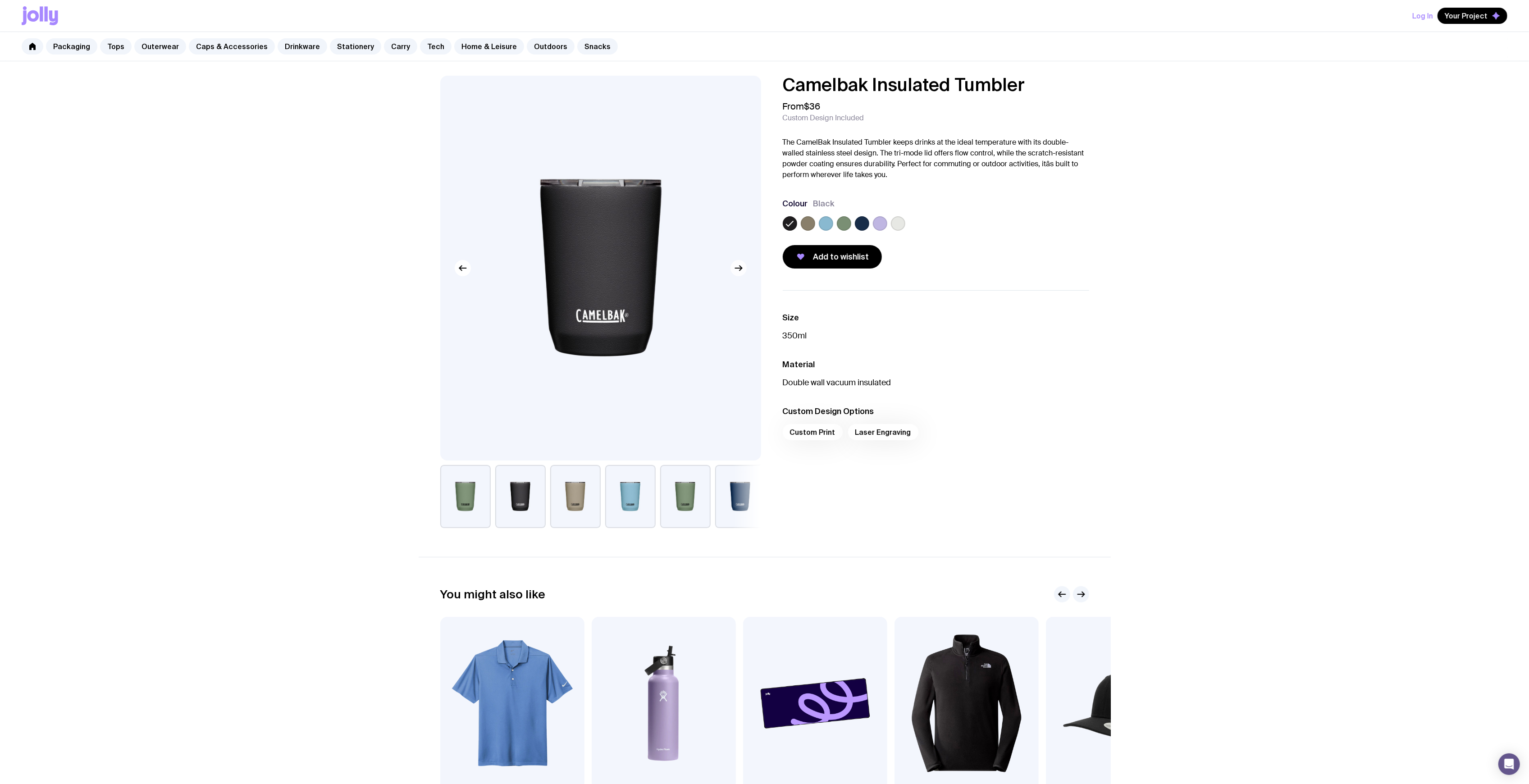
click at [740, 265] on icon "button" at bounding box center [738, 268] width 11 height 11
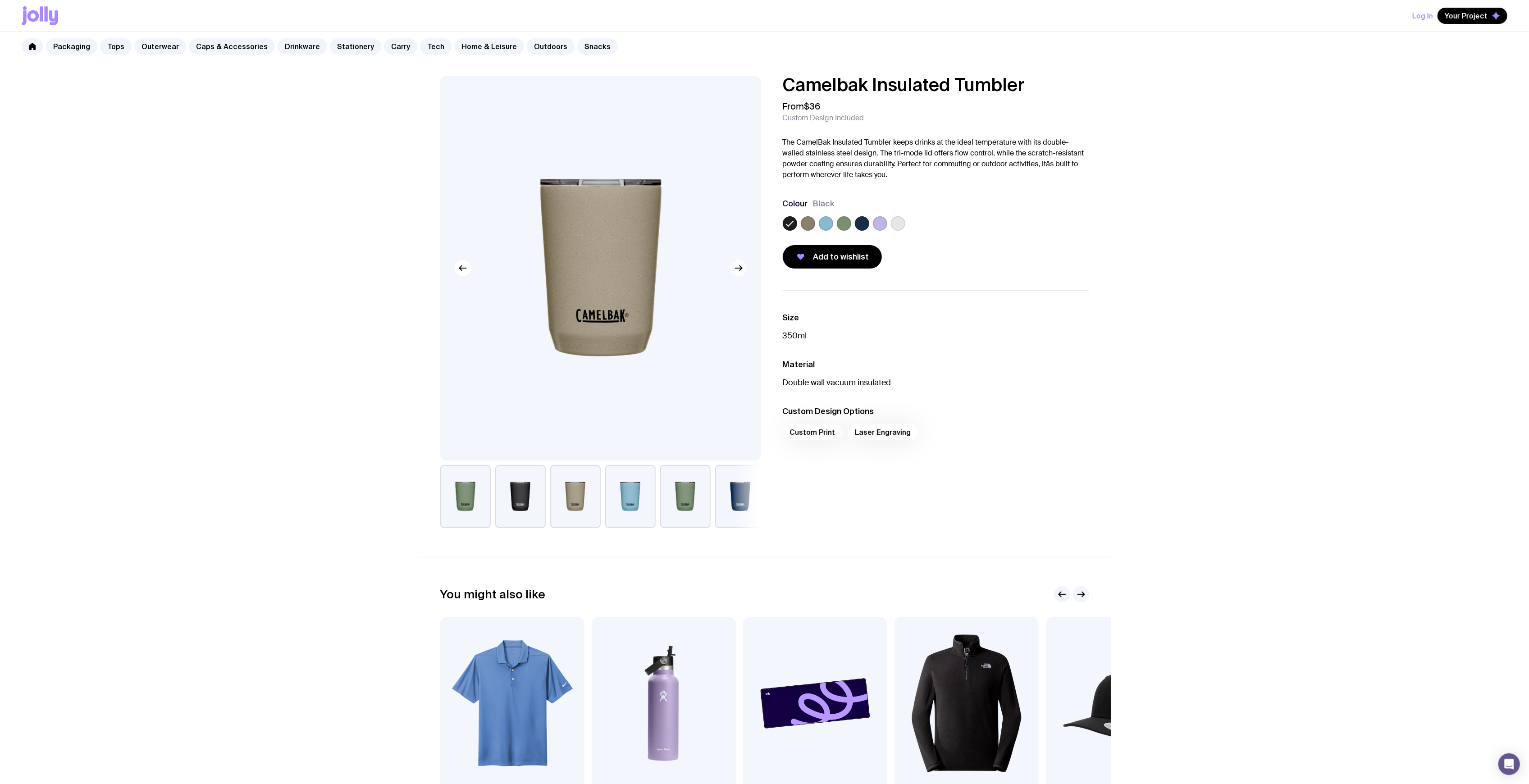
click at [740, 265] on icon "button" at bounding box center [738, 268] width 11 height 11
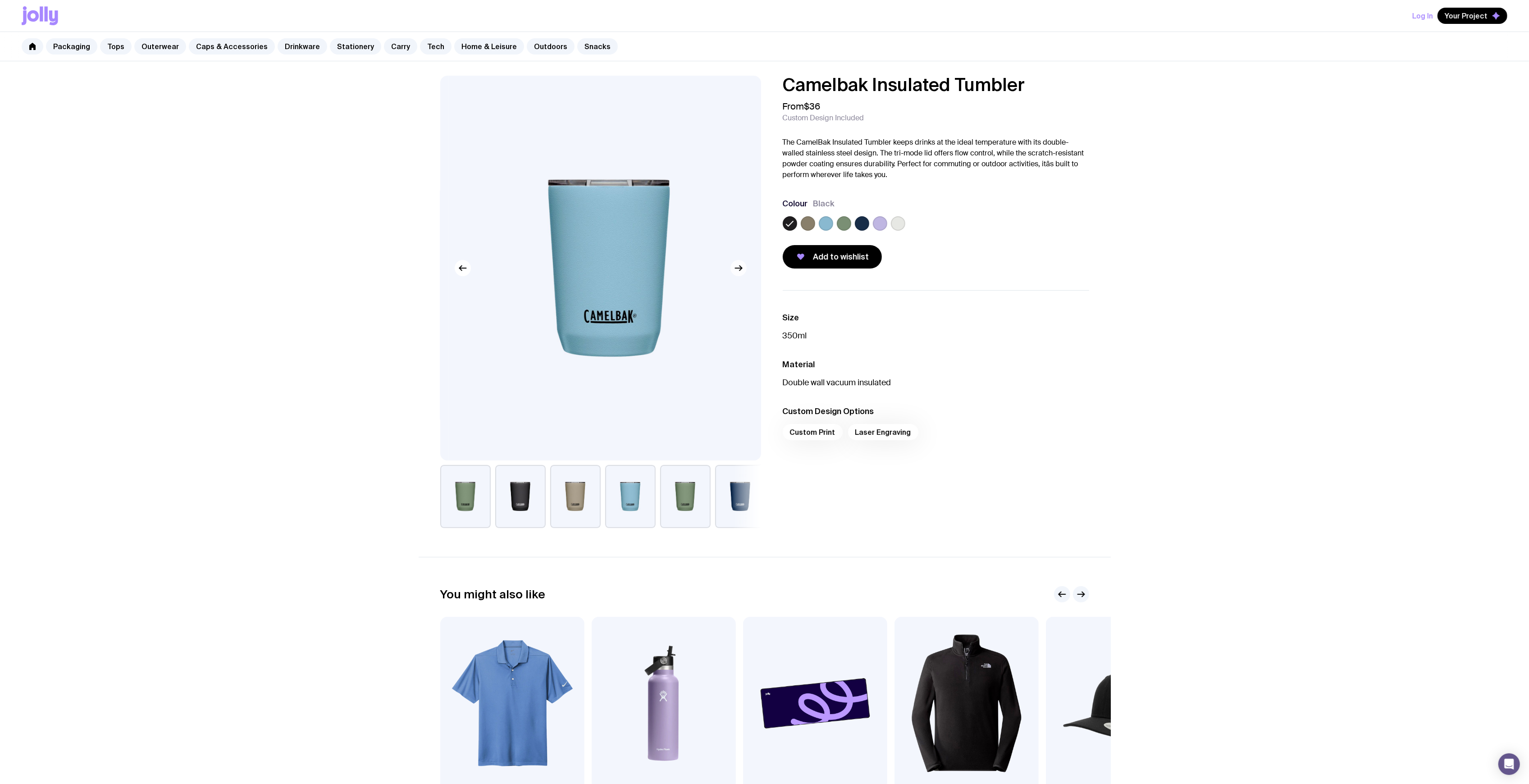
click at [740, 265] on icon "button" at bounding box center [738, 268] width 11 height 11
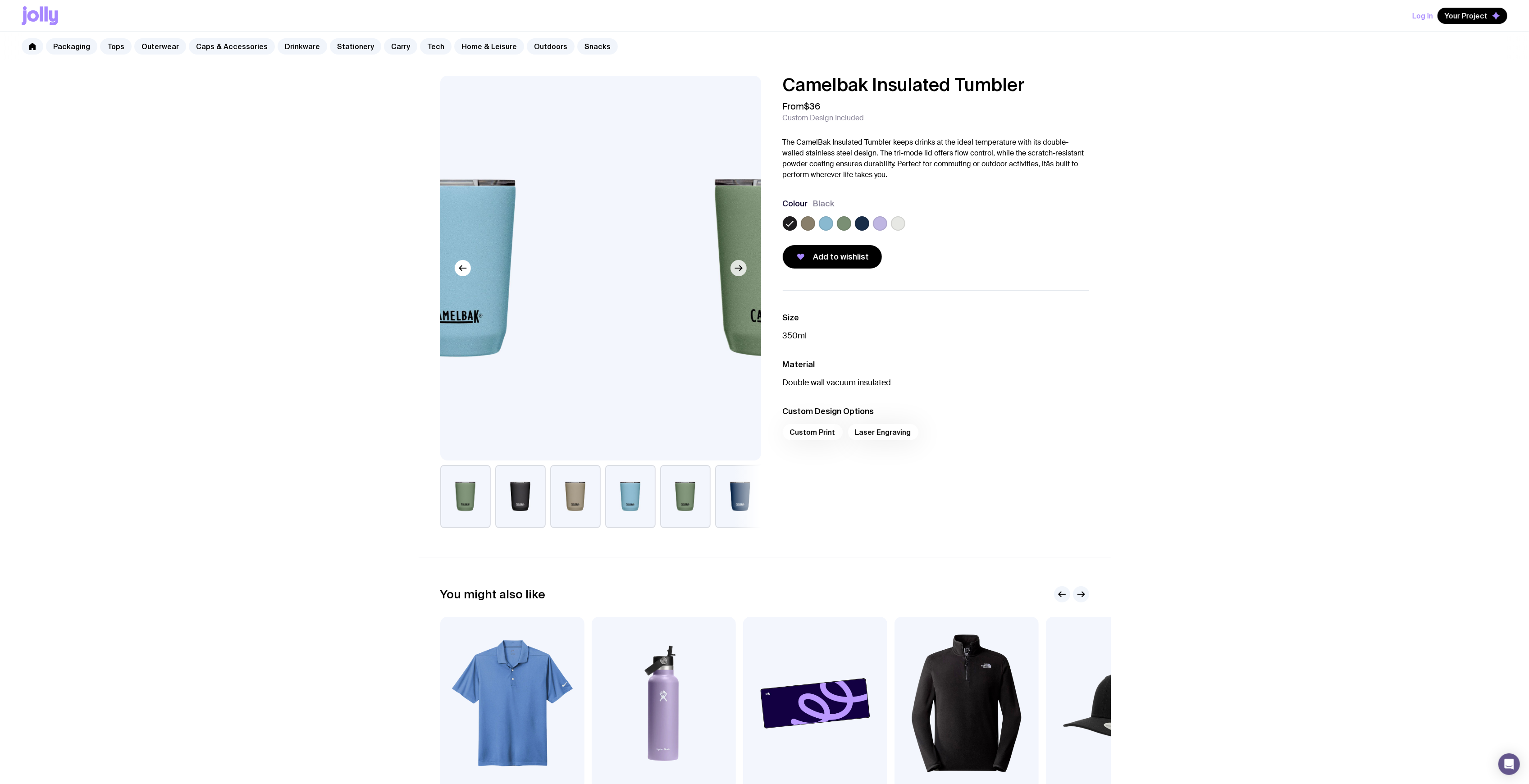
click at [740, 265] on icon "button" at bounding box center [738, 268] width 11 height 11
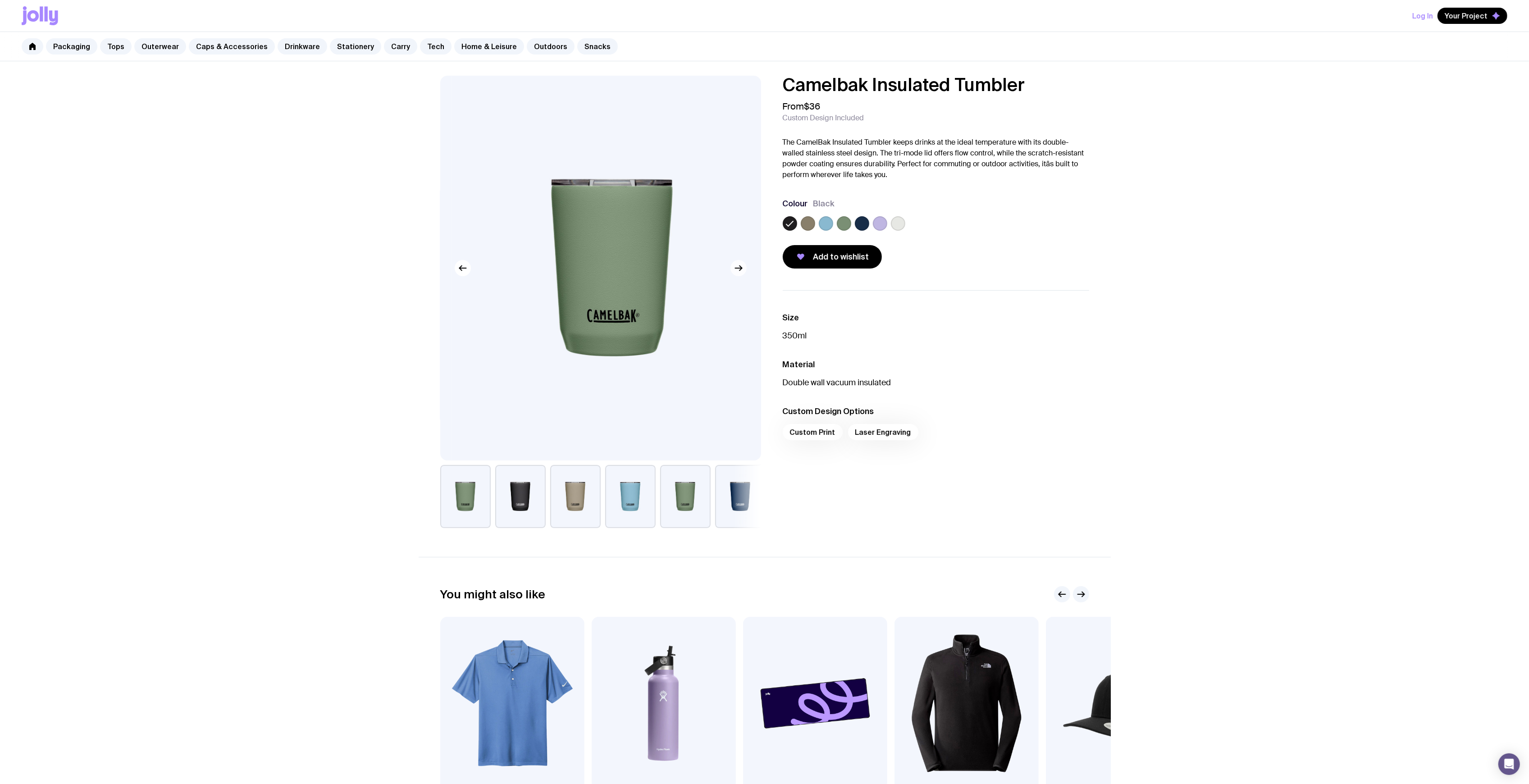
click at [740, 265] on icon "button" at bounding box center [738, 268] width 11 height 11
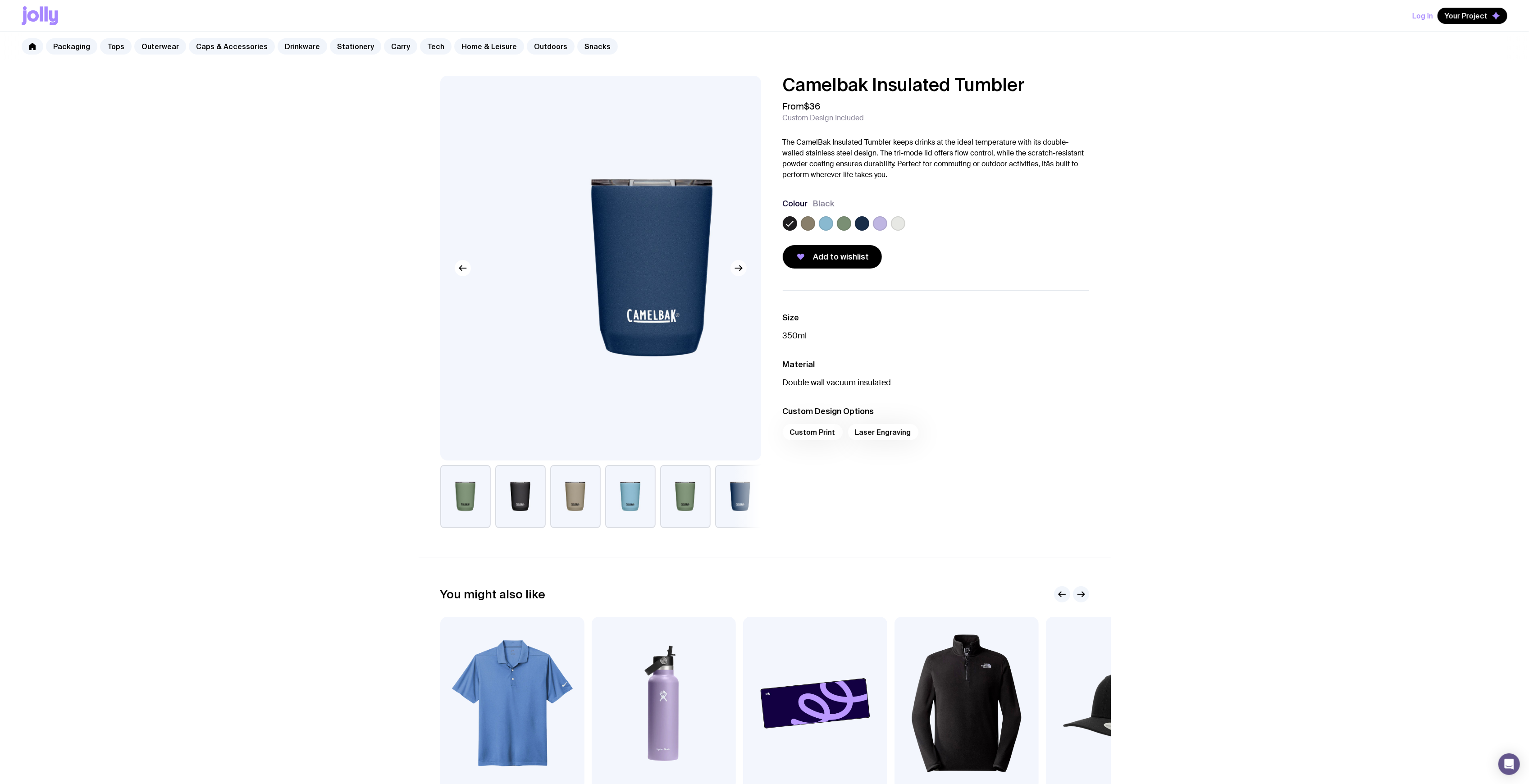
click at [740, 265] on icon "button" at bounding box center [738, 268] width 11 height 11
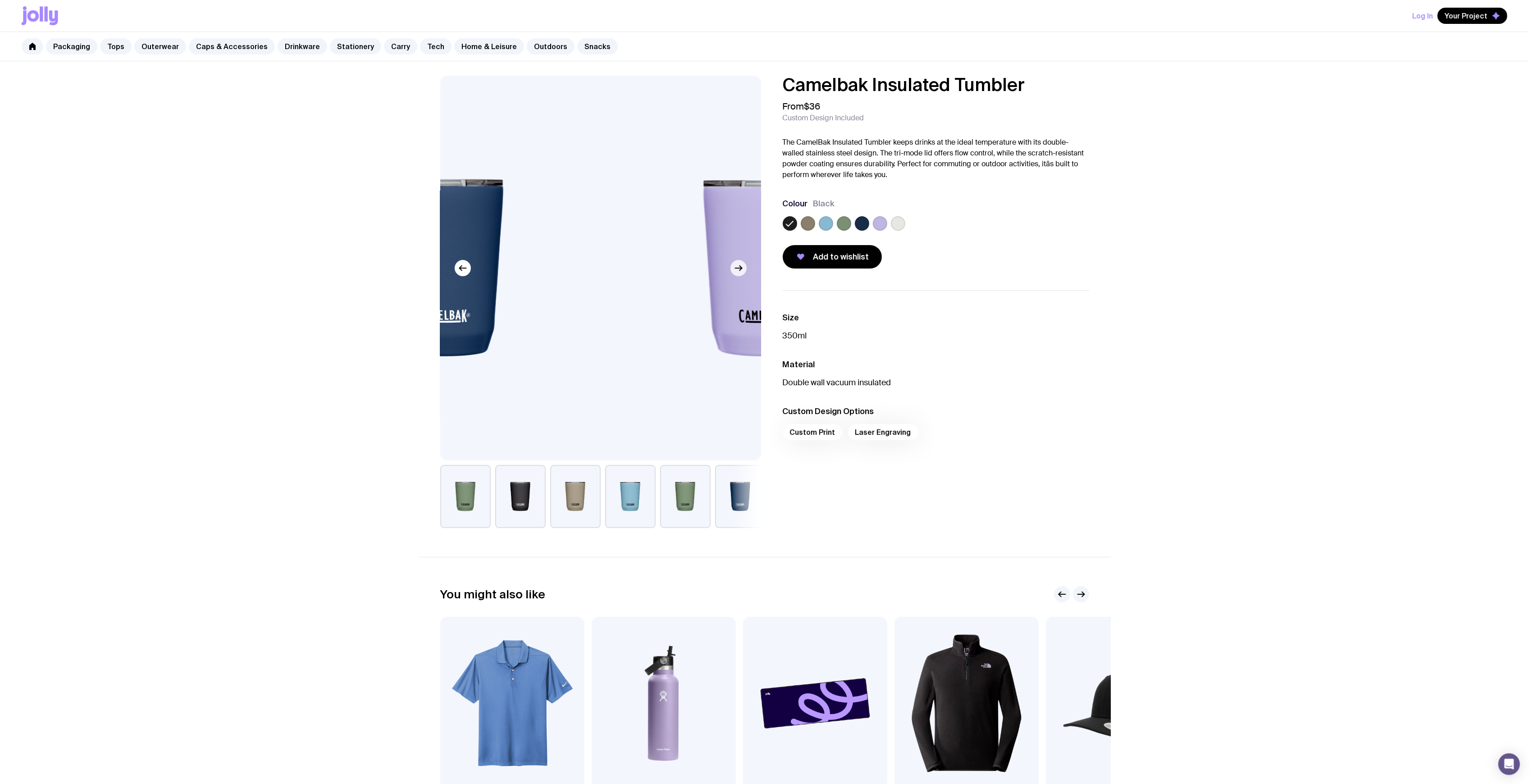
click at [740, 265] on icon "button" at bounding box center [738, 268] width 11 height 11
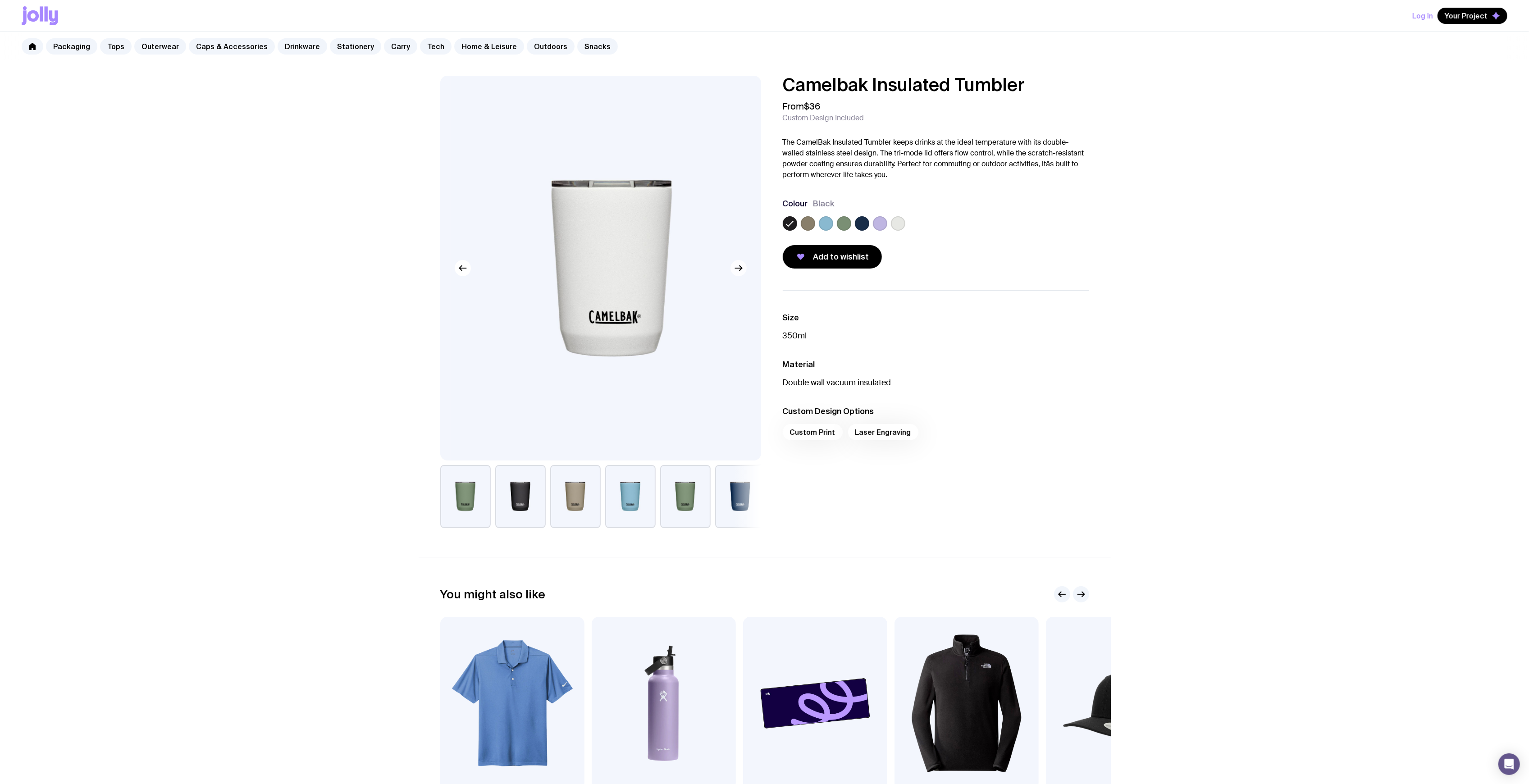
click at [740, 265] on icon "button" at bounding box center [738, 268] width 11 height 11
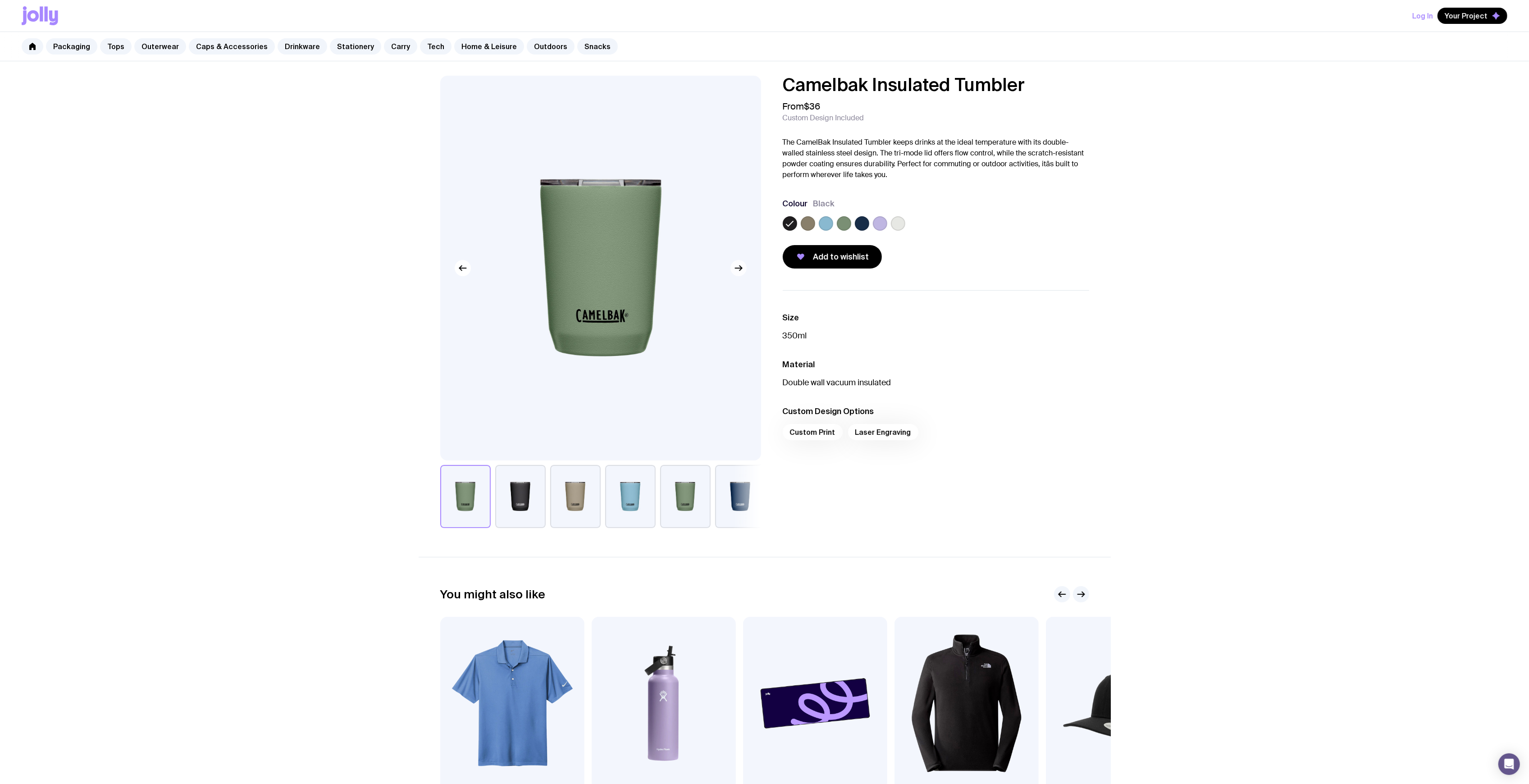
click at [741, 262] on button "button" at bounding box center [739, 268] width 16 height 16
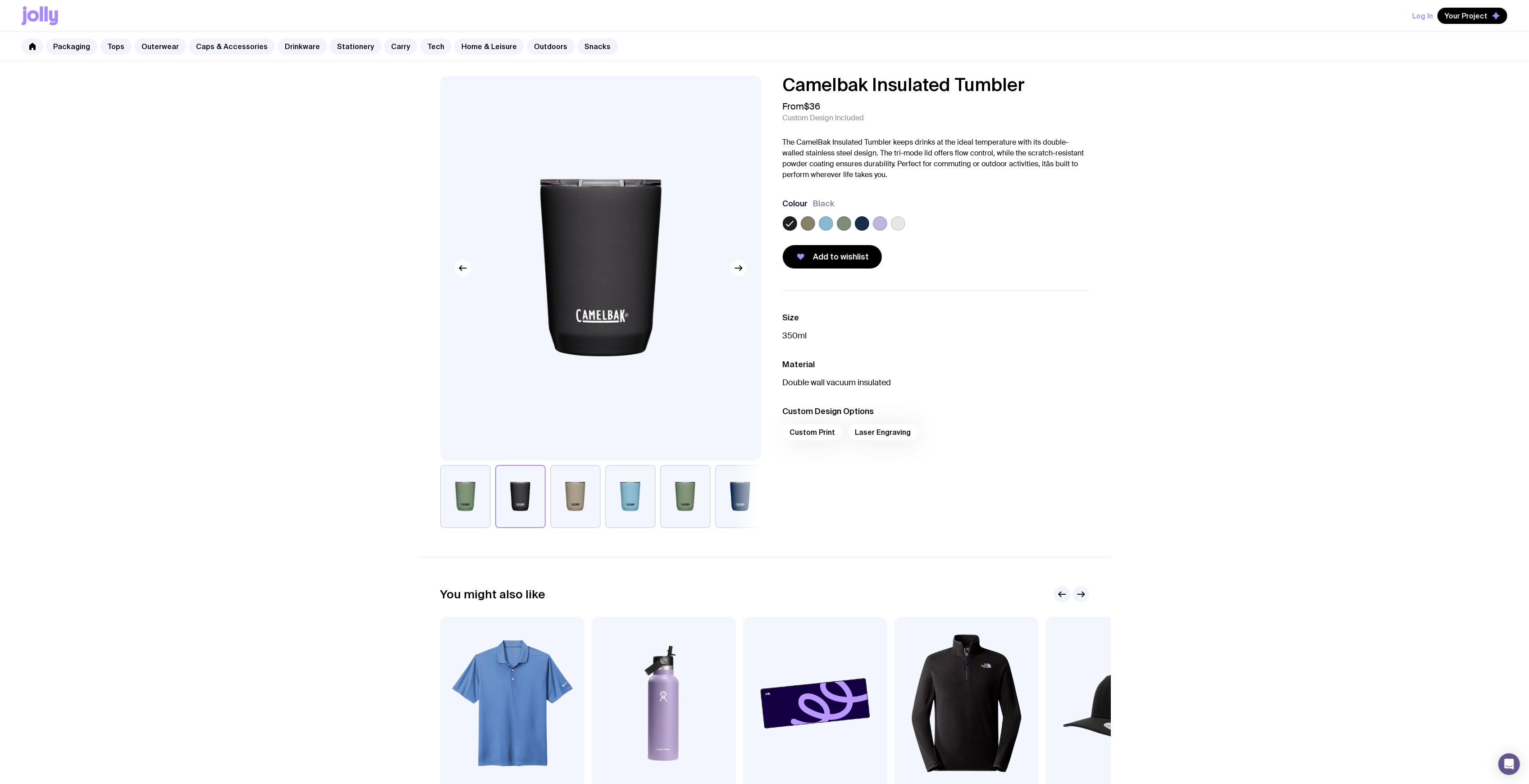
click at [642, 518] on button "button" at bounding box center [630, 496] width 50 height 63
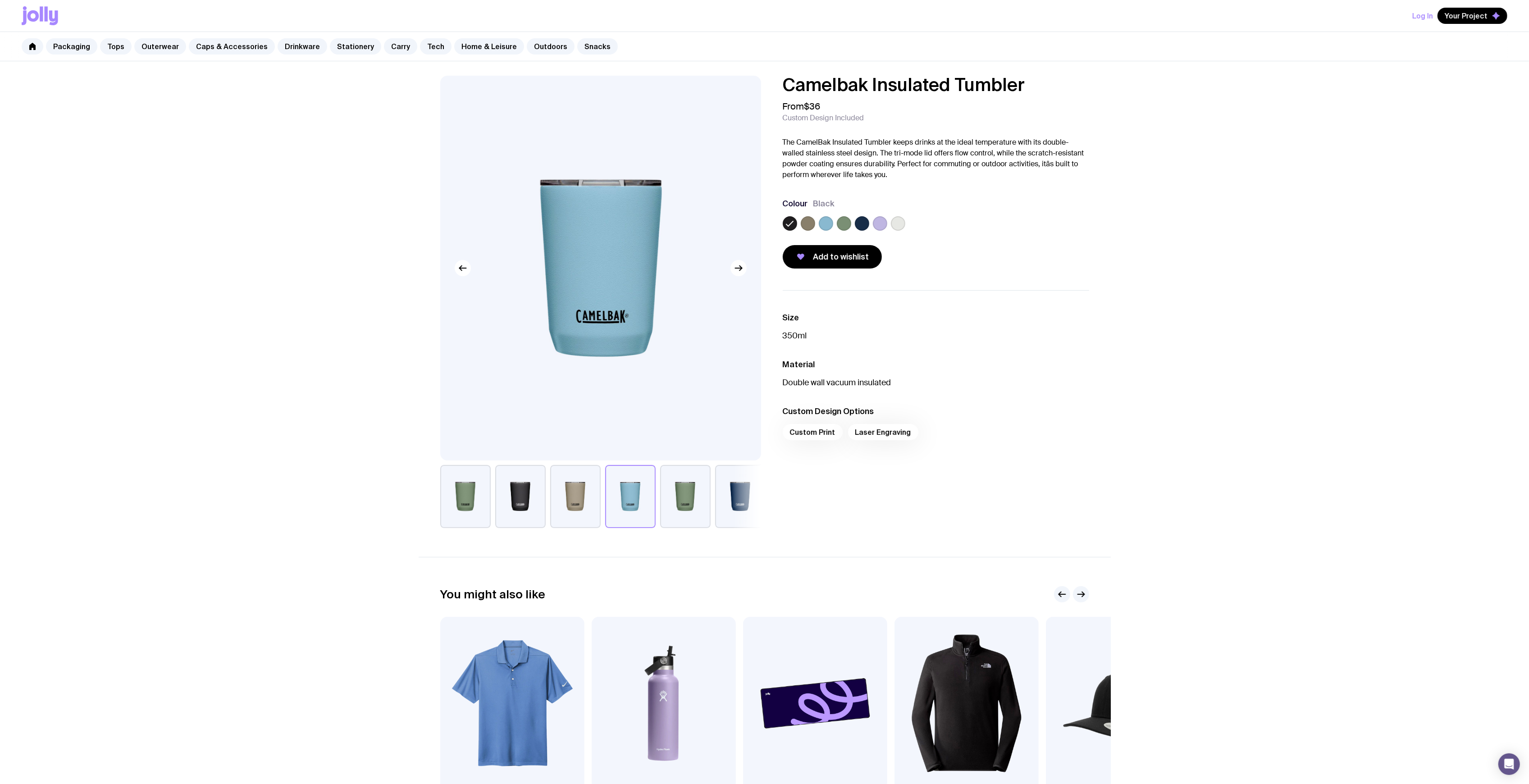
click at [679, 509] on button "button" at bounding box center [686, 496] width 50 height 63
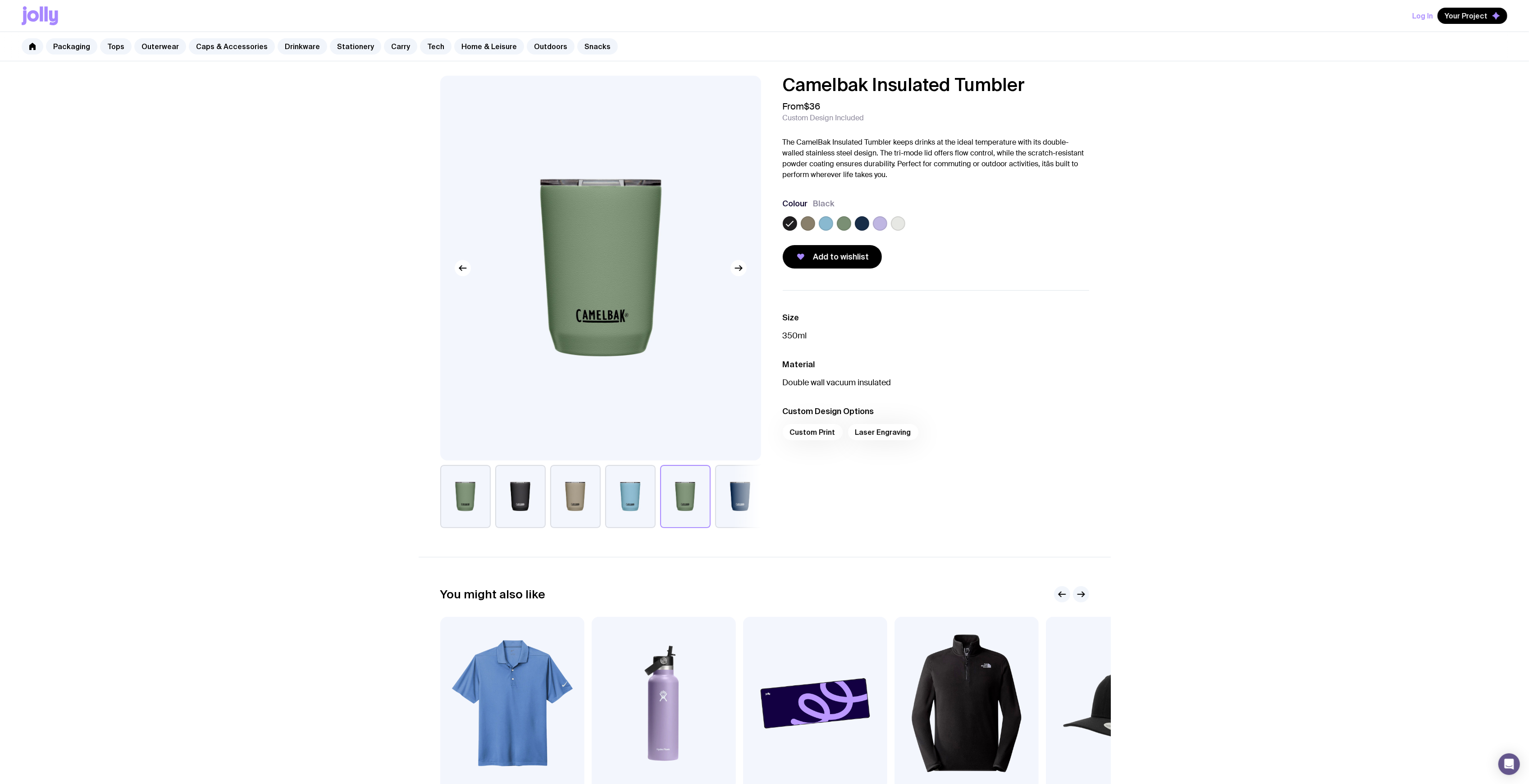
click at [1120, 405] on div "Camelbak Insulated Tumbler From $36 Custom Design Included The CamelBak Insulat…" at bounding box center [764, 467] width 1529 height 812
click at [295, 42] on link "Drinkware" at bounding box center [302, 47] width 50 height 16
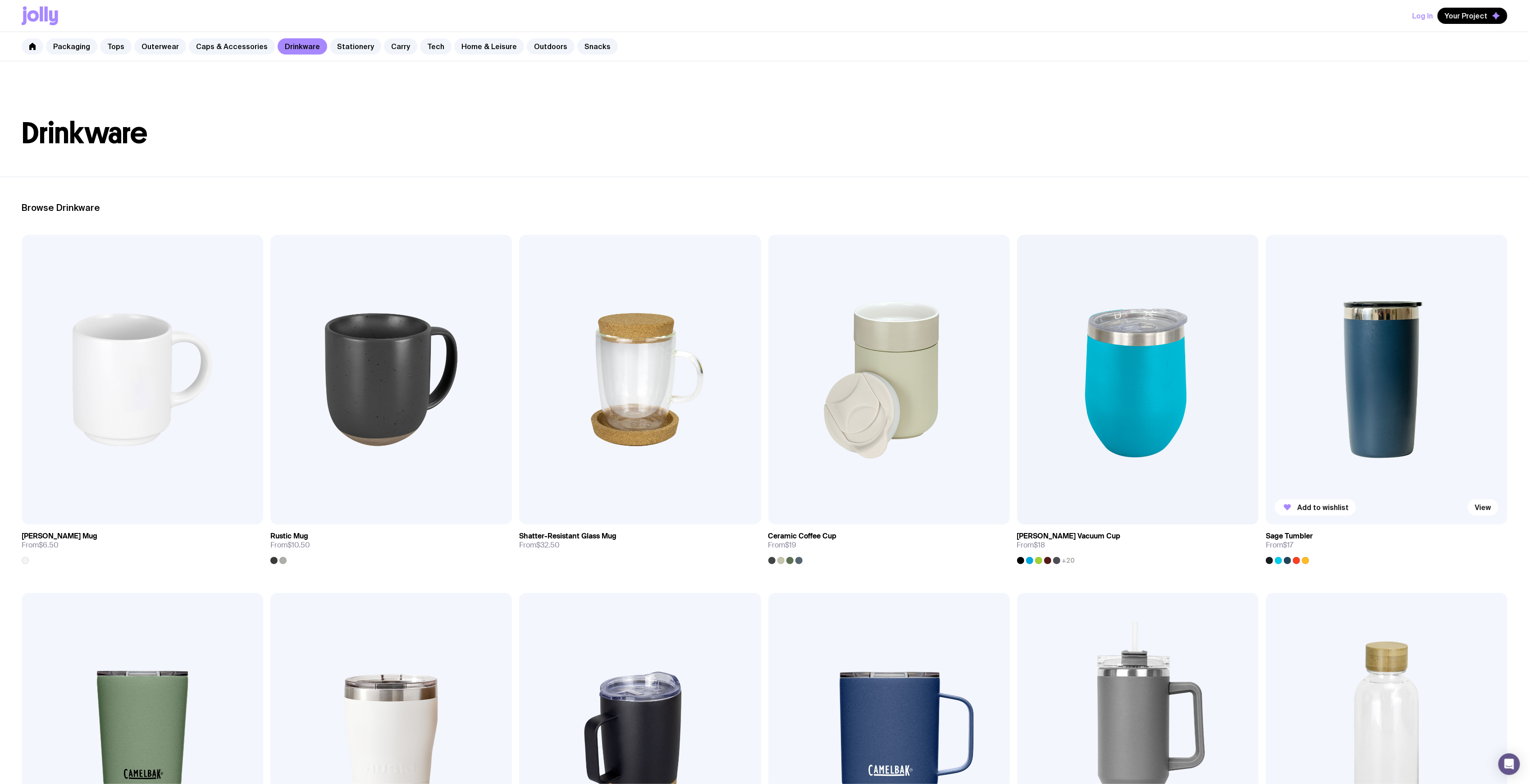
click at [1354, 329] on img at bounding box center [1386, 379] width 242 height 290
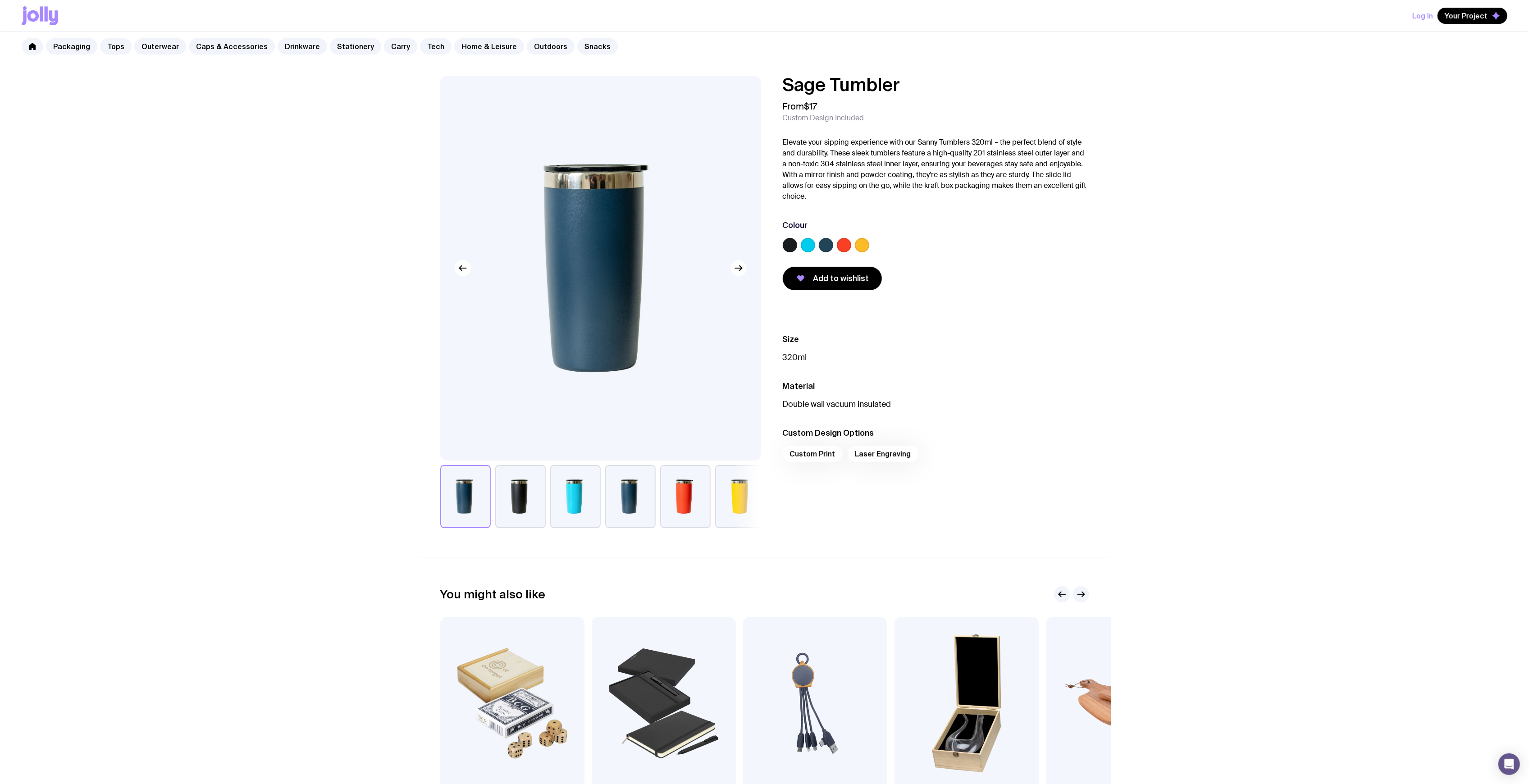
click at [932, 356] on p "320ml" at bounding box center [936, 357] width 307 height 11
click at [948, 354] on p "320ml" at bounding box center [936, 357] width 307 height 11
click at [954, 354] on p "320ml" at bounding box center [936, 357] width 307 height 11
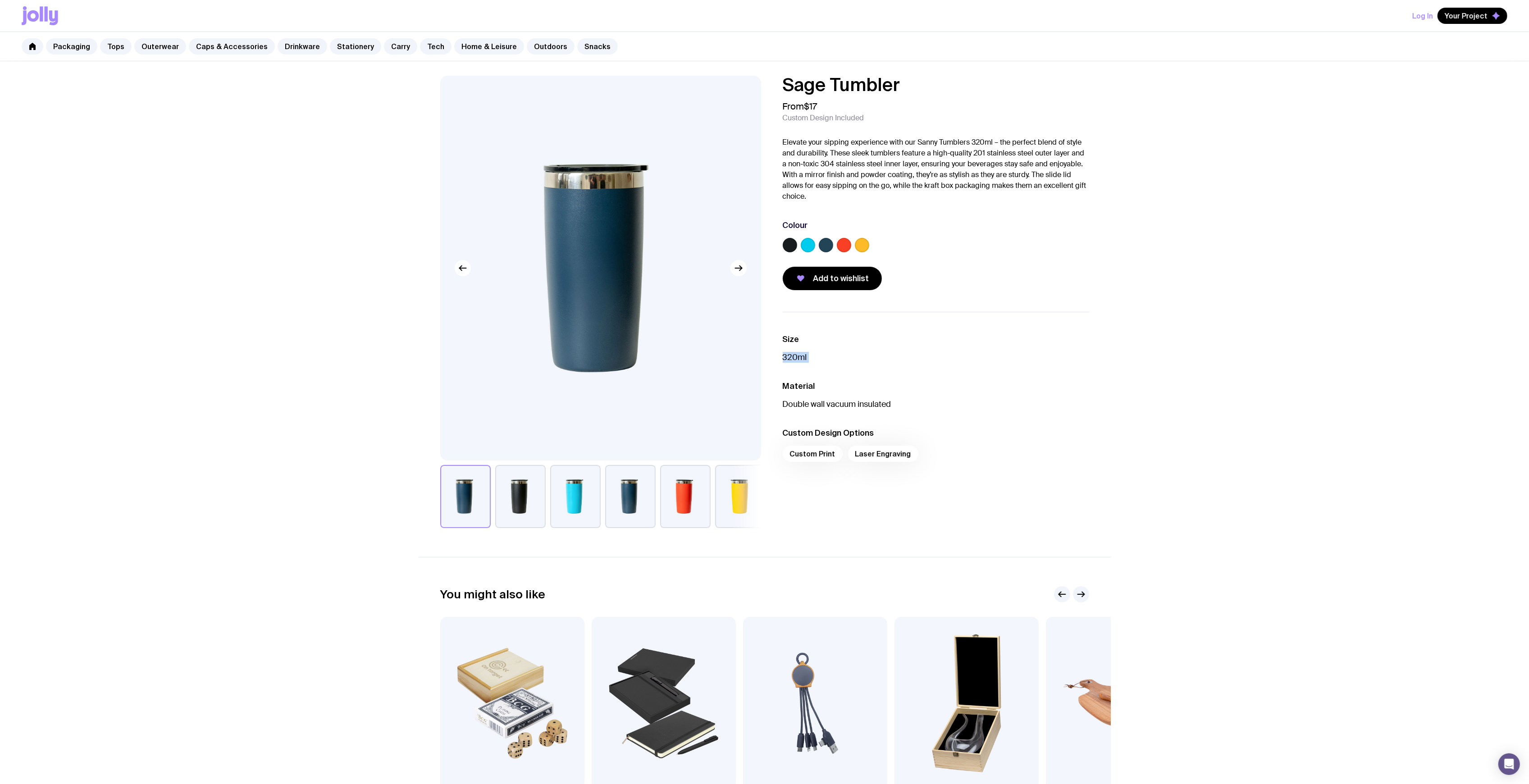
click at [954, 354] on p "320ml" at bounding box center [936, 357] width 307 height 11
